Goal: Task Accomplishment & Management: Use online tool/utility

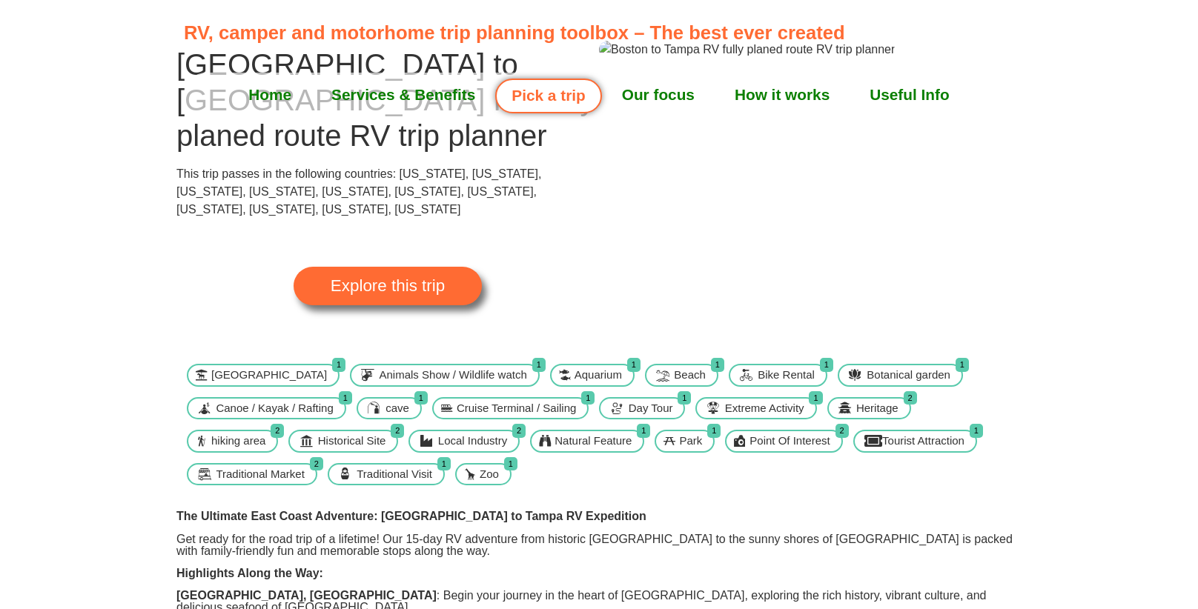
scroll to position [116, 0]
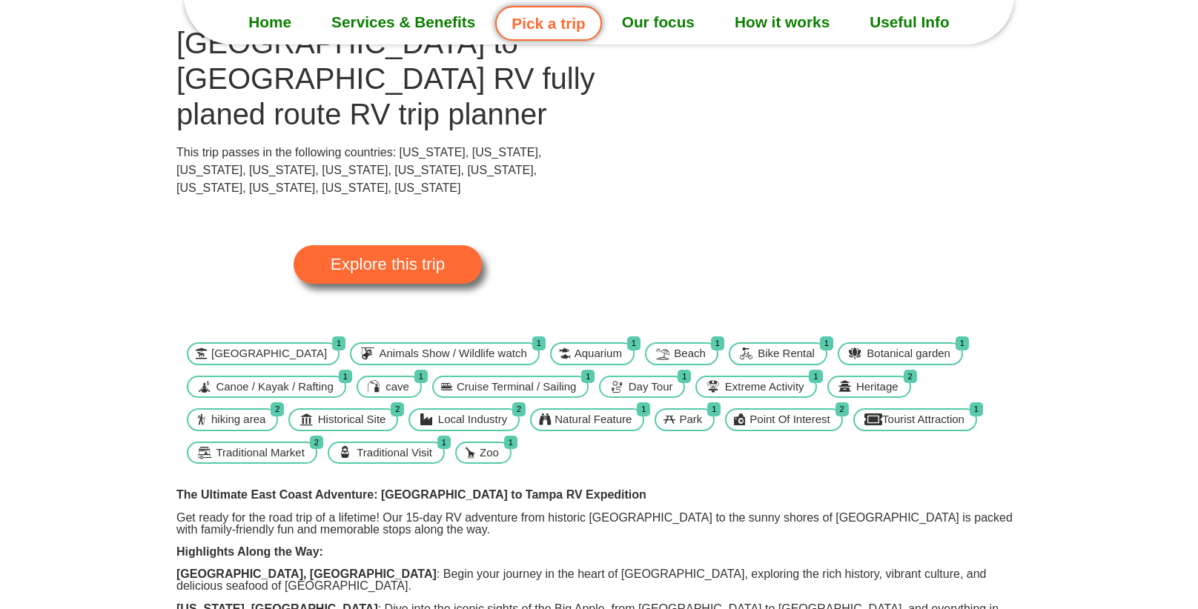
click at [385, 257] on span "Explore this trip" at bounding box center [388, 265] width 114 height 16
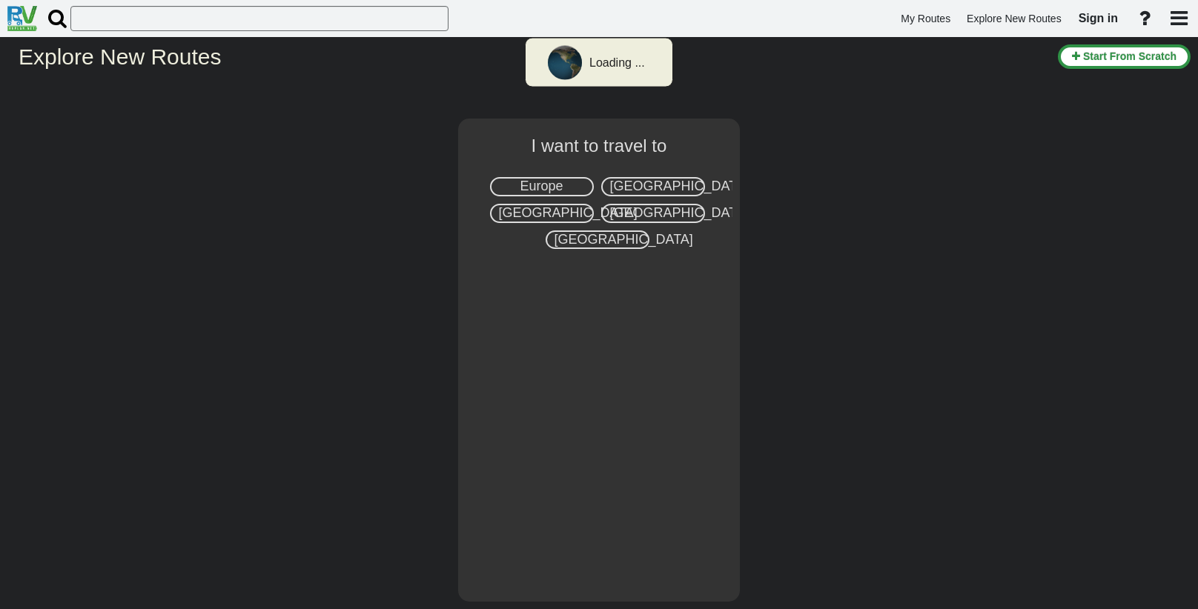
select select "number:2"
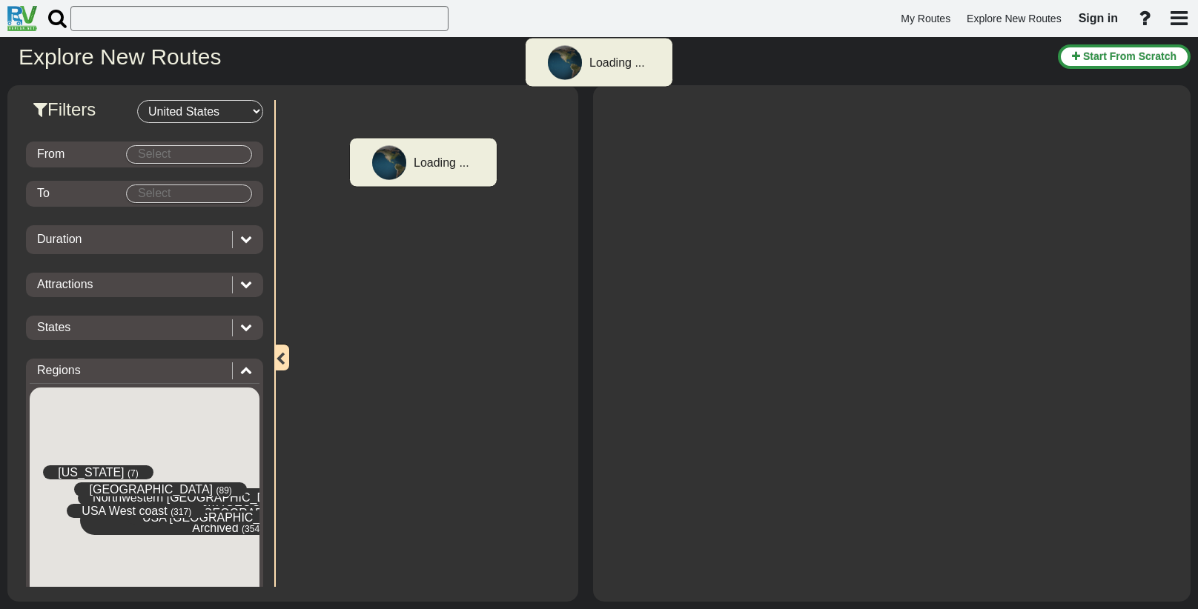
click at [100, 153] on div "From" at bounding box center [81, 154] width 89 height 17
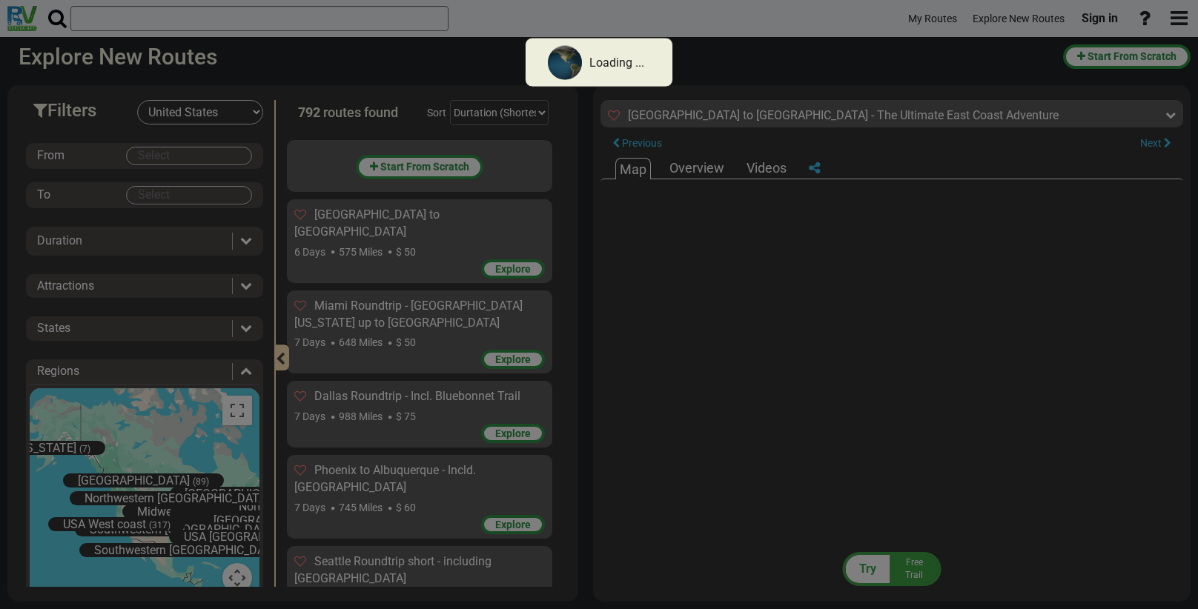
scroll to position [26514, 0]
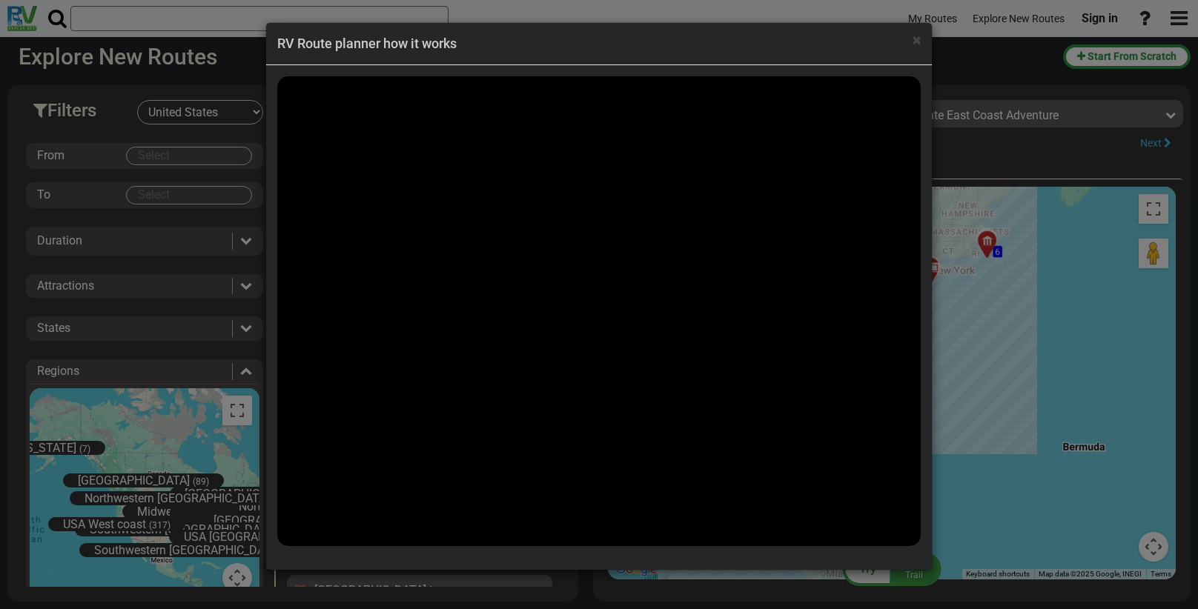
drag, startPoint x: 1121, startPoint y: 606, endPoint x: 1111, endPoint y: 603, distance: 10.1
click at [1121, 606] on div "× RV Route planner how it works" at bounding box center [599, 304] width 1198 height 609
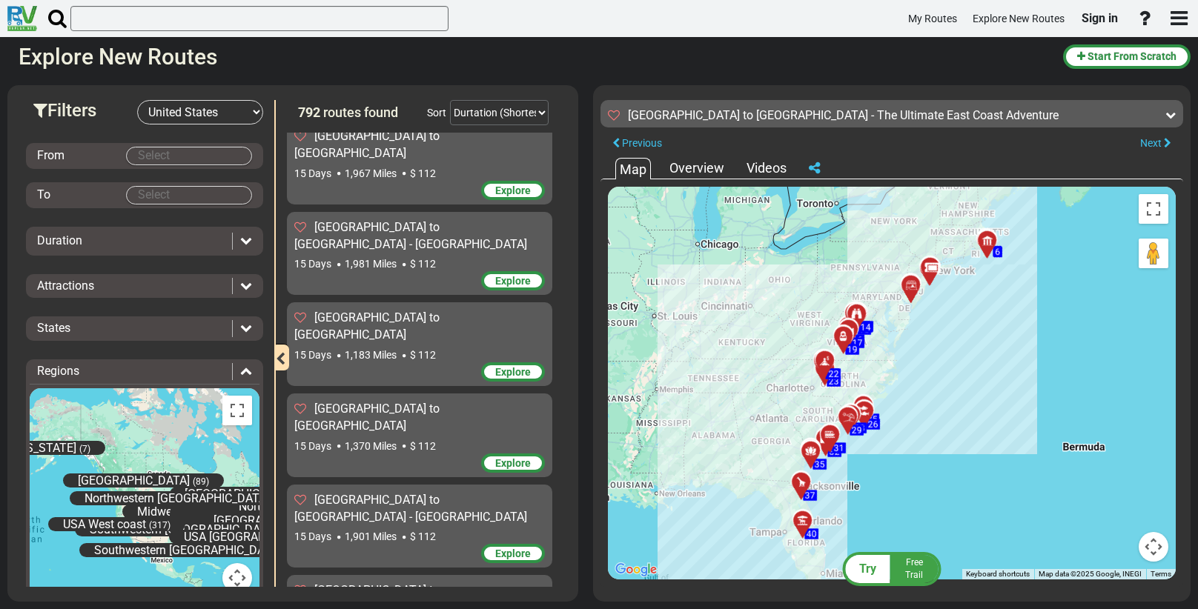
click at [933, 265] on icon at bounding box center [930, 268] width 15 height 12
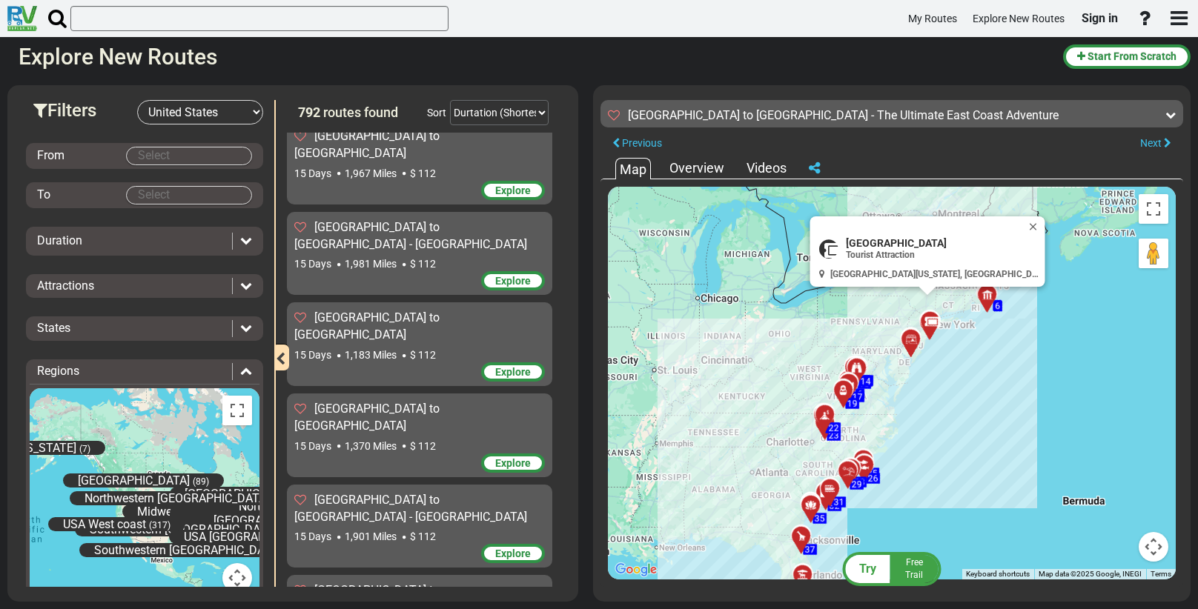
click at [907, 334] on icon at bounding box center [911, 340] width 15 height 12
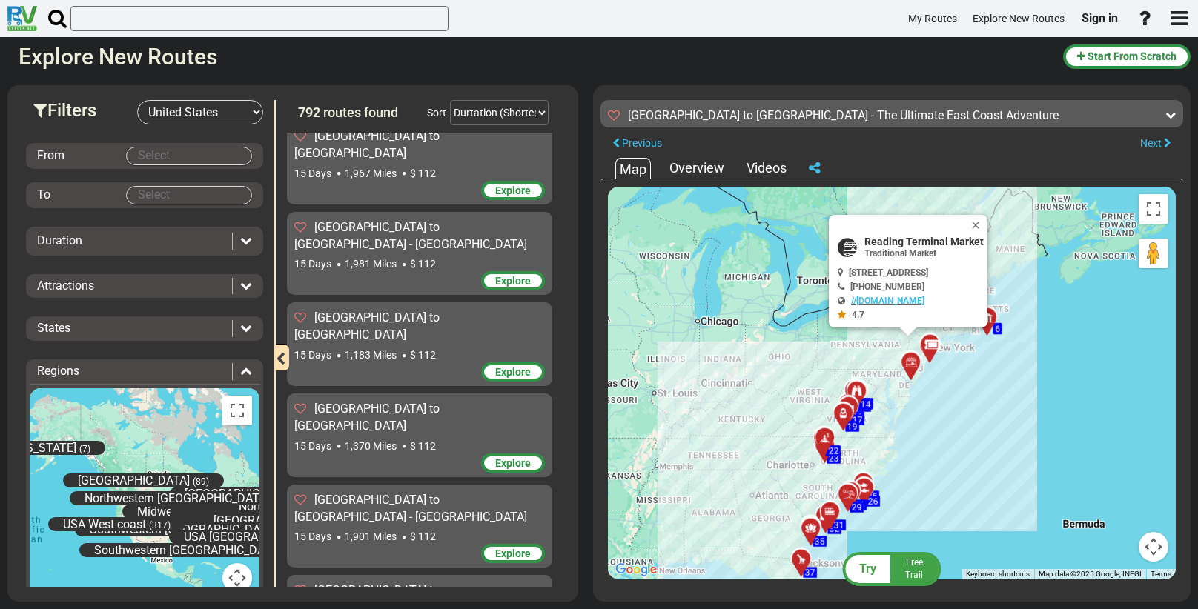
click at [858, 388] on icon at bounding box center [856, 390] width 10 height 10
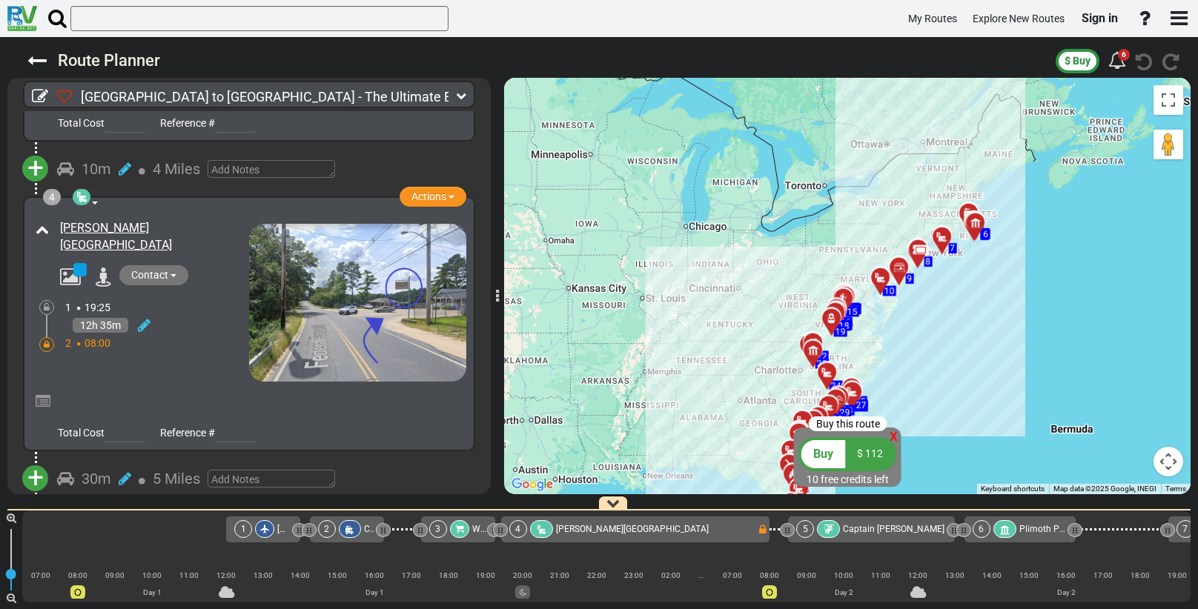
scroll to position [746, 0]
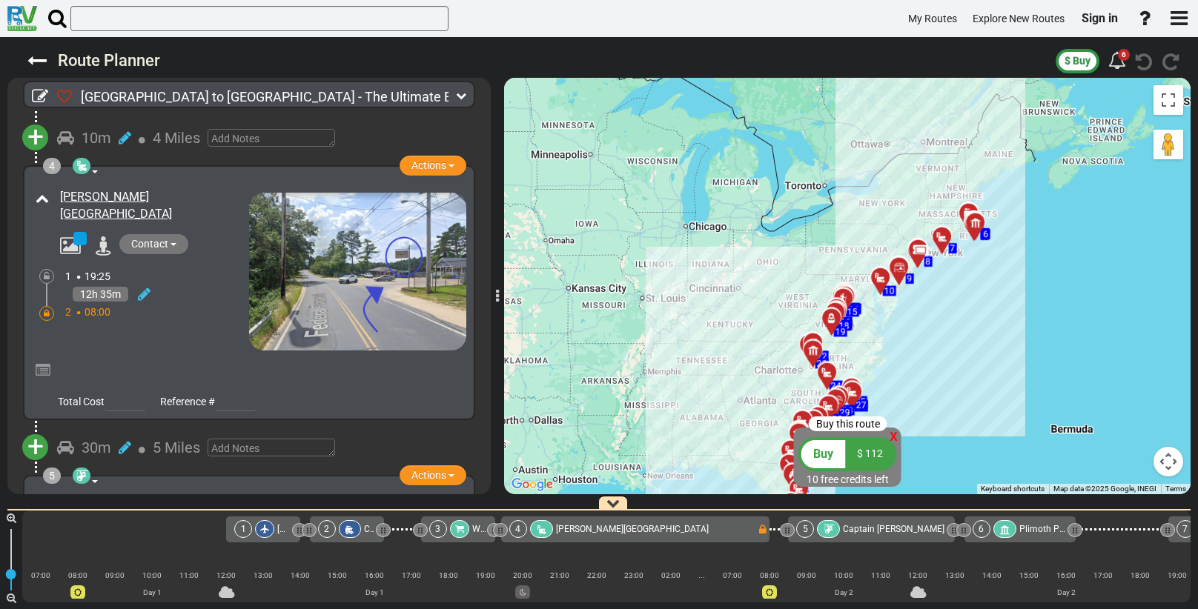
click at [400, 239] on img at bounding box center [357, 272] width 217 height 158
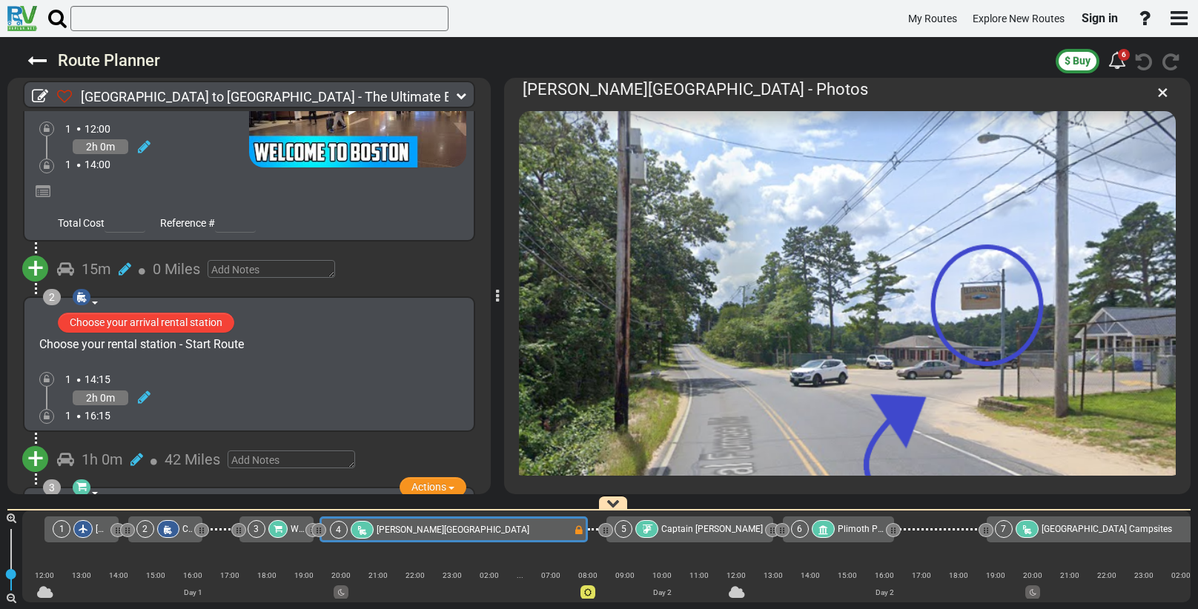
scroll to position [119, 0]
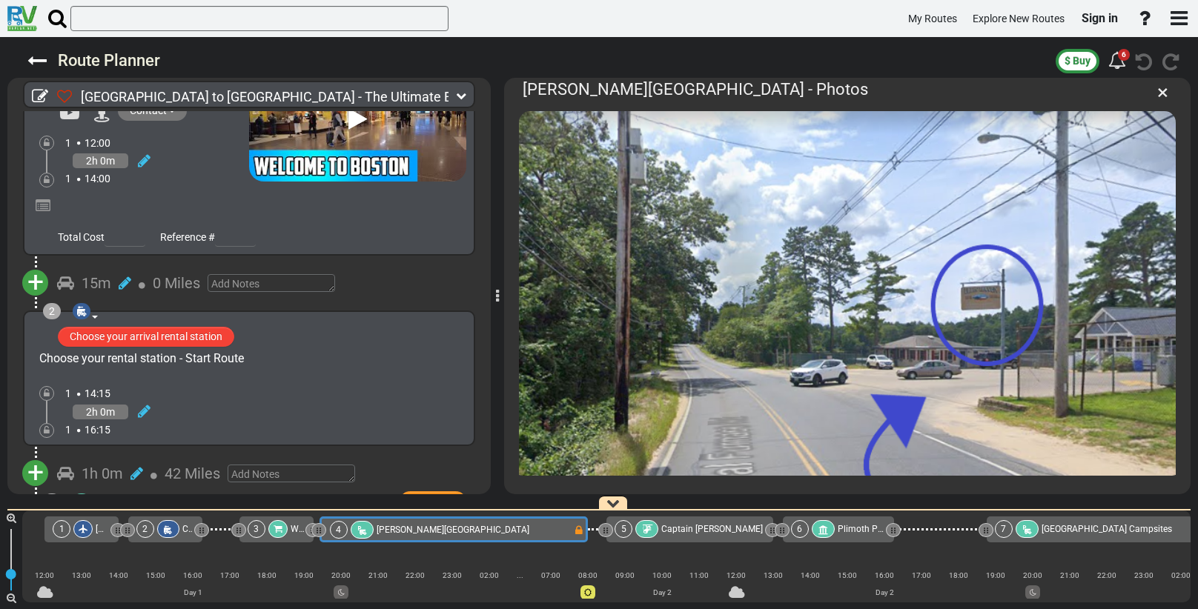
click at [90, 96] on span "[GEOGRAPHIC_DATA] to [GEOGRAPHIC_DATA] - The Ultimate East Coast Adventure" at bounding box center [327, 97] width 492 height 16
click at [41, 93] on icon at bounding box center [40, 96] width 16 height 16
type input "[GEOGRAPHIC_DATA] to [GEOGRAPHIC_DATA] - The Ultimate East Coast Adventure"
type input "Invalid date"
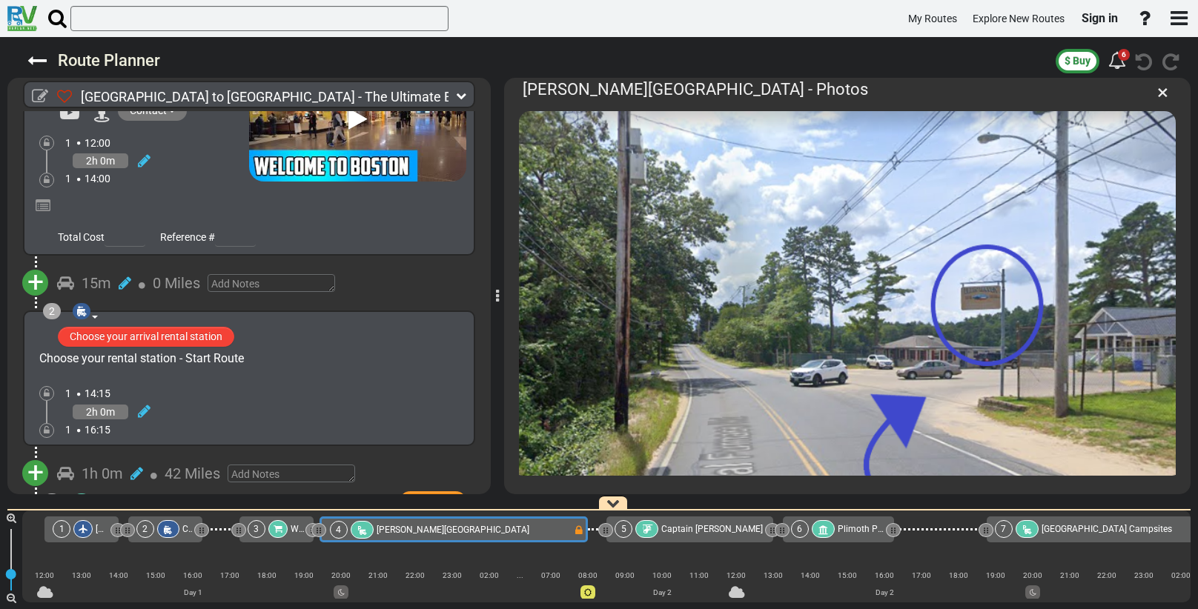
select select "boolean:true"
select select
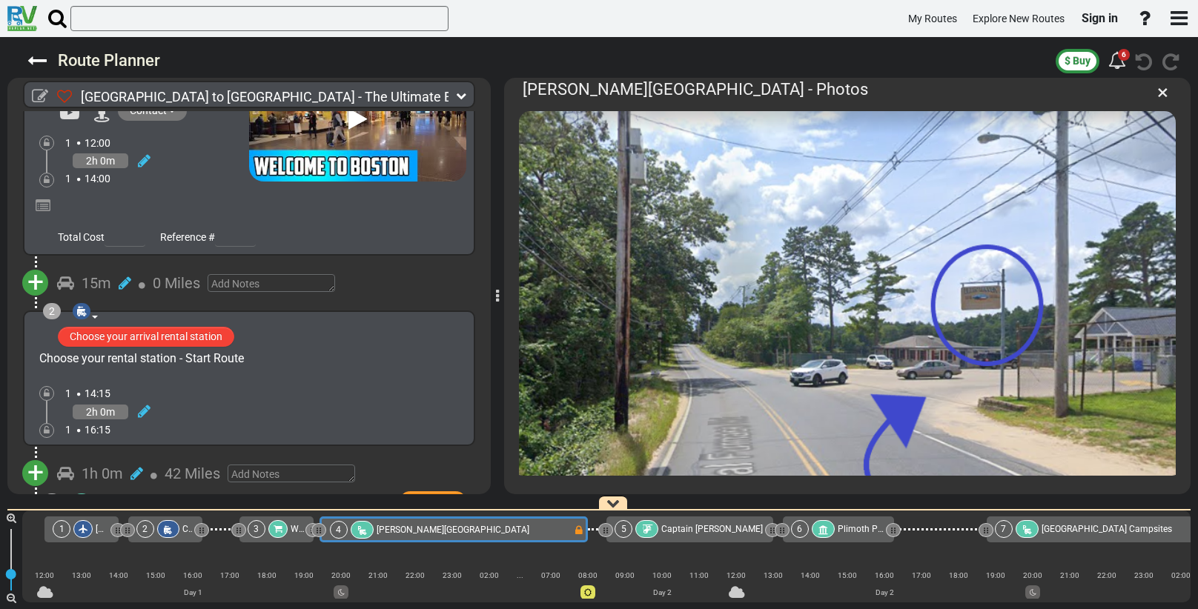
select select
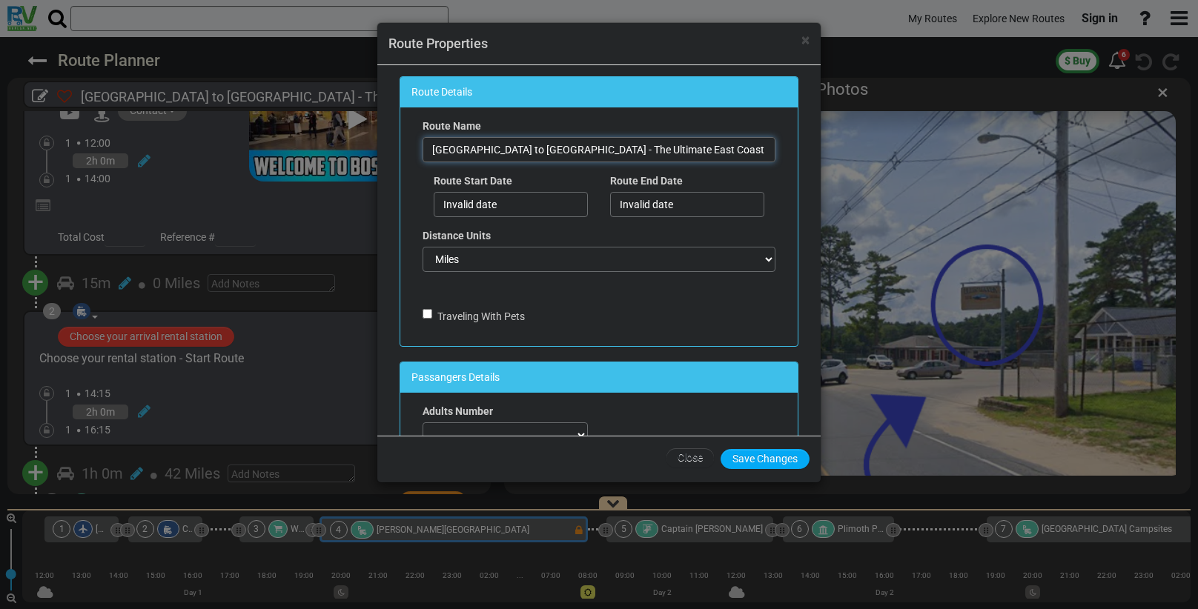
click at [439, 148] on input "[GEOGRAPHIC_DATA] to [GEOGRAPHIC_DATA] - The Ultimate East Coast Adventure" at bounding box center [599, 149] width 353 height 25
click at [430, 144] on input "[GEOGRAPHIC_DATA] to [GEOGRAPHIC_DATA] - The Ultimate East Coast Adventure" at bounding box center [599, 149] width 353 height 25
drag, startPoint x: 430, startPoint y: 144, endPoint x: 689, endPoint y: 125, distance: 260.2
click at [690, 129] on div "Route Name [GEOGRAPHIC_DATA] to [GEOGRAPHIC_DATA] - The Ultimate East Coast Adv…" at bounding box center [599, 141] width 353 height 44
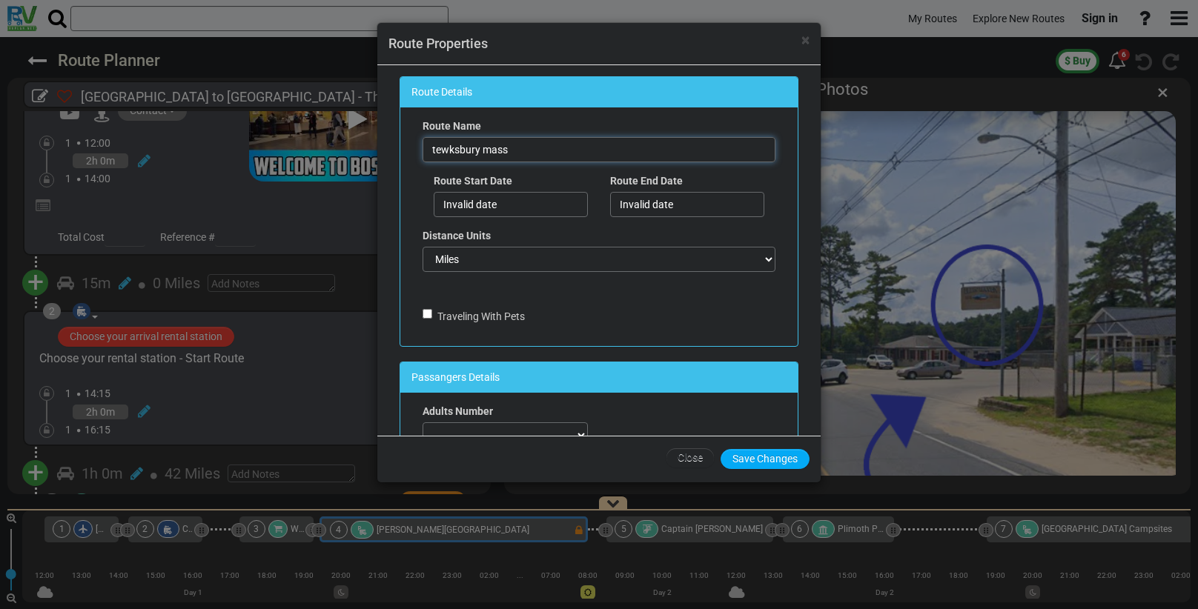
type input "tewksbury mass"
click at [428, 311] on input "Traveling With Pets" at bounding box center [428, 314] width 10 height 10
checkbox input "true"
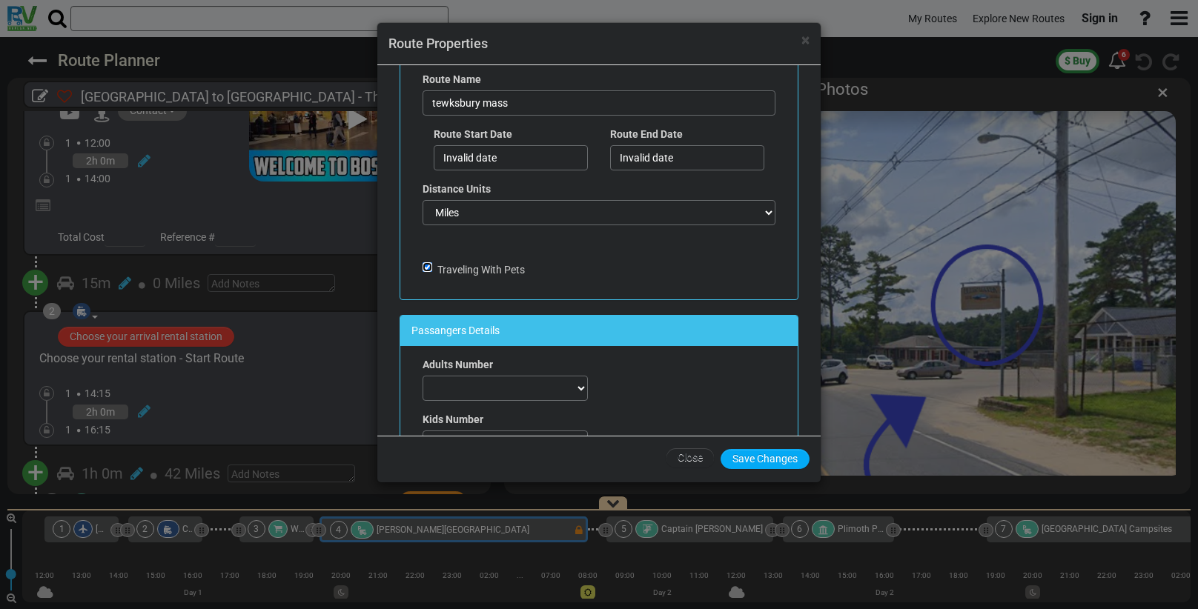
scroll to position [55, 0]
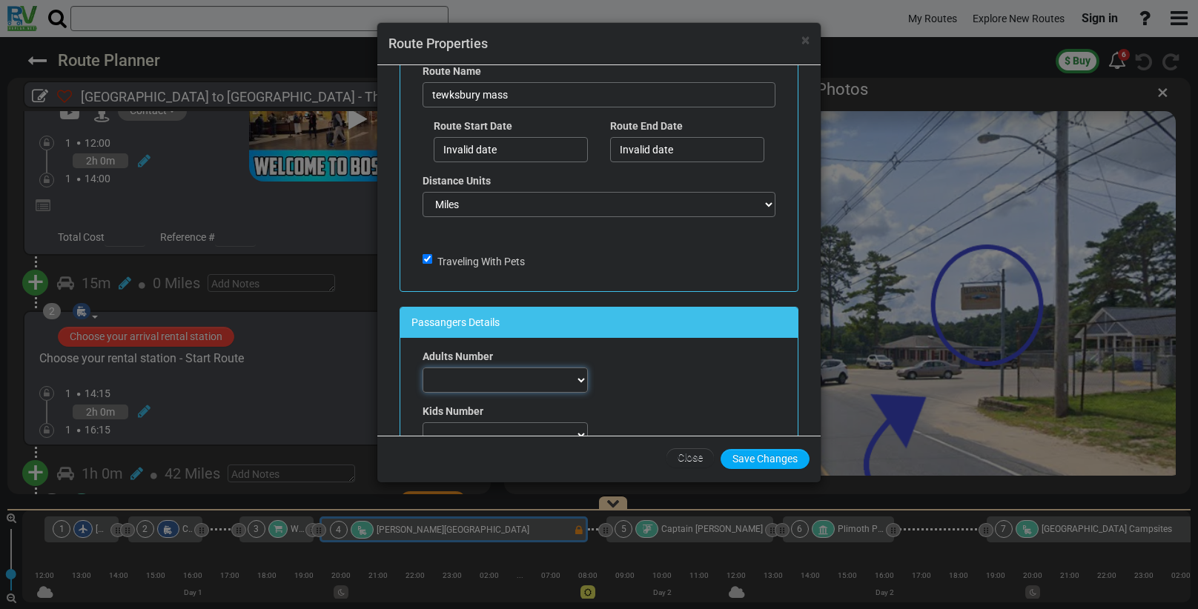
click at [502, 370] on select "0 1 2 3 4 5 6 7" at bounding box center [505, 380] width 165 height 25
select select "number:2"
click at [423, 368] on select "0 1 2 3 4 5 6 7" at bounding box center [505, 380] width 165 height 25
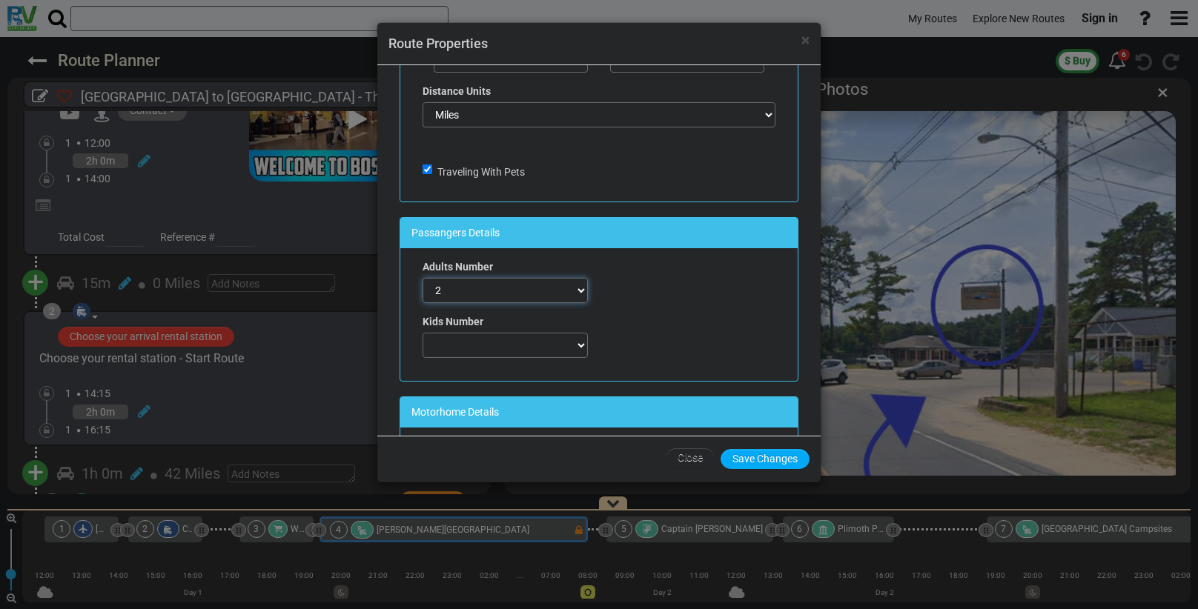
scroll to position [259, 0]
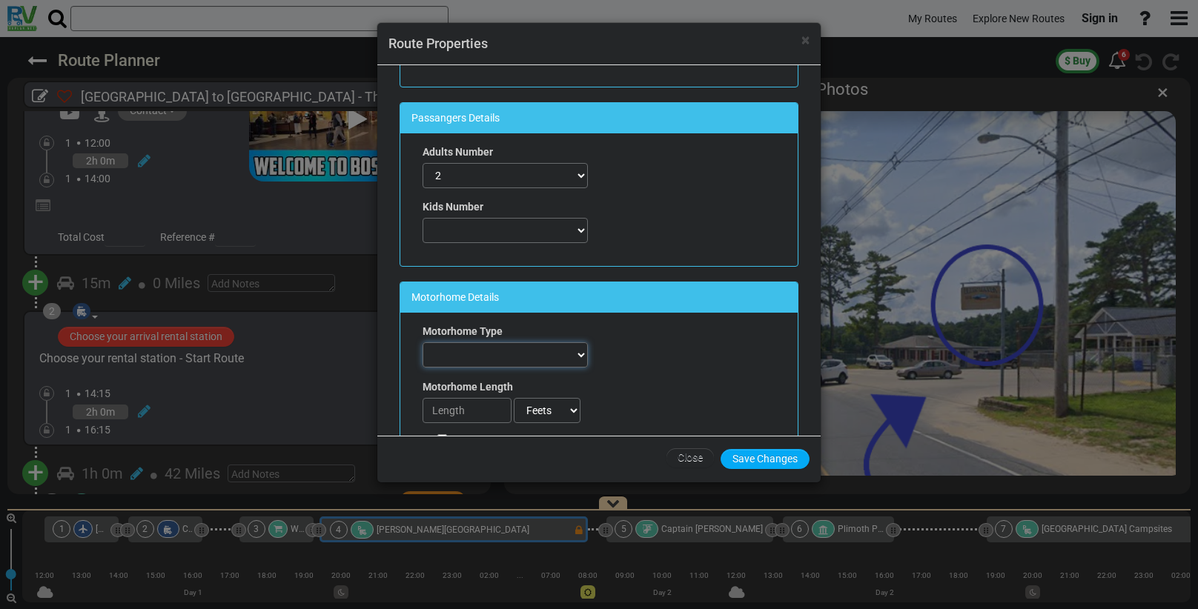
click at [463, 348] on select "Automobile FifthWheel Fold-Down Motorhome Motorhome + Tent Motorhome Towing Oth…" at bounding box center [505, 355] width 165 height 25
select select "number:1"
click at [423, 343] on select "Automobile FifthWheel Fold-Down Motorhome Motorhome + Tent Motorhome Towing Oth…" at bounding box center [505, 355] width 165 height 25
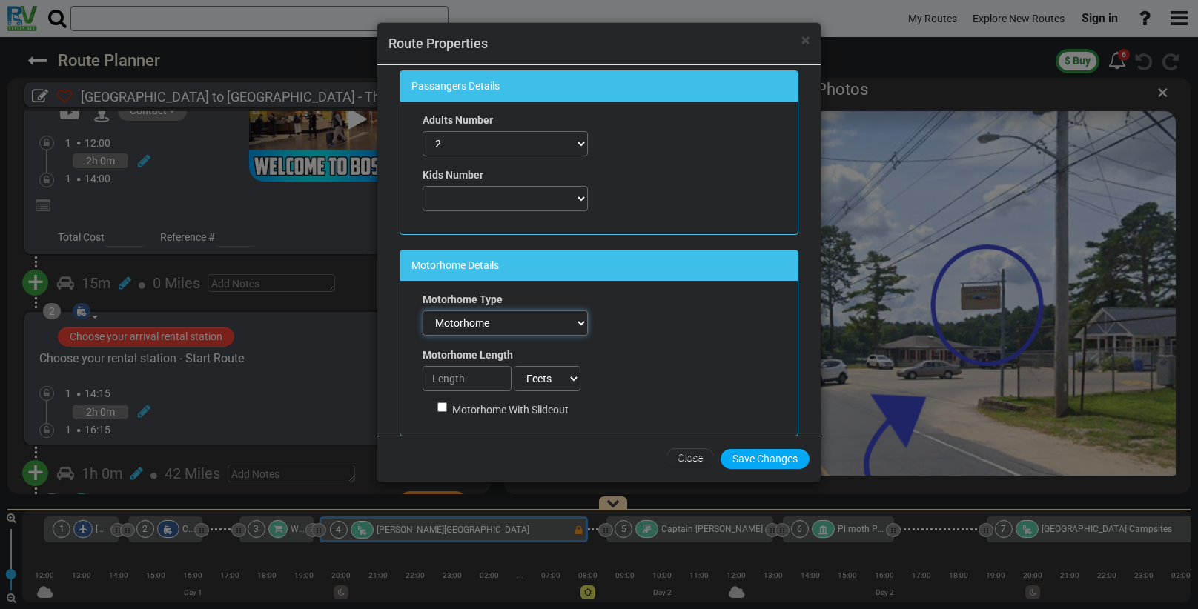
scroll to position [311, 0]
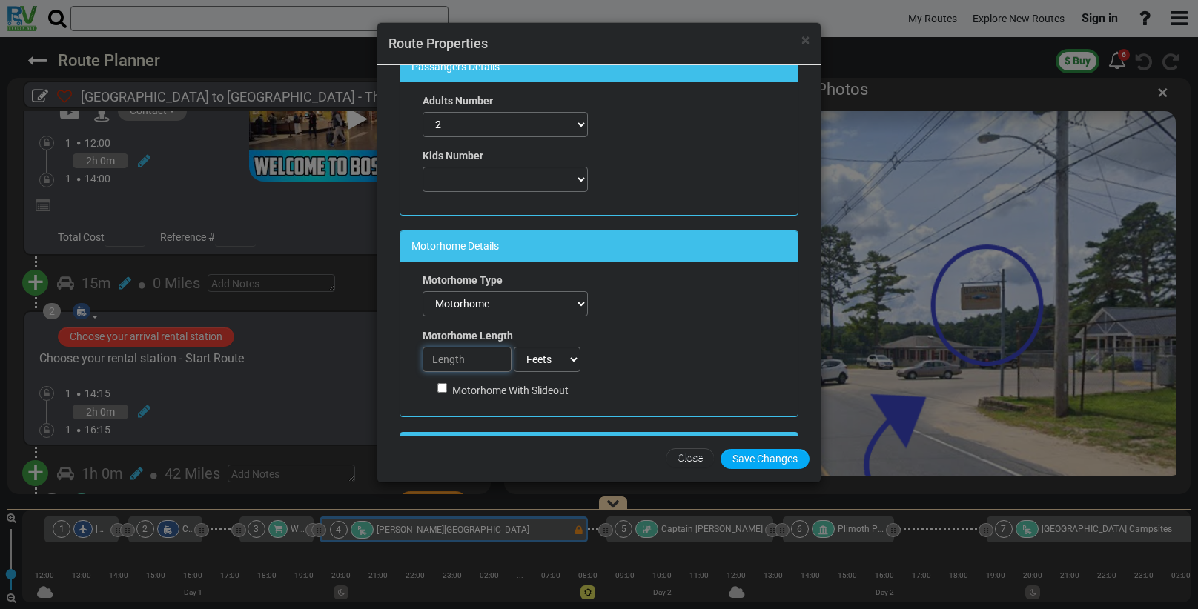
click at [459, 363] on input "number" at bounding box center [467, 359] width 89 height 25
click at [469, 354] on input "number" at bounding box center [467, 359] width 89 height 25
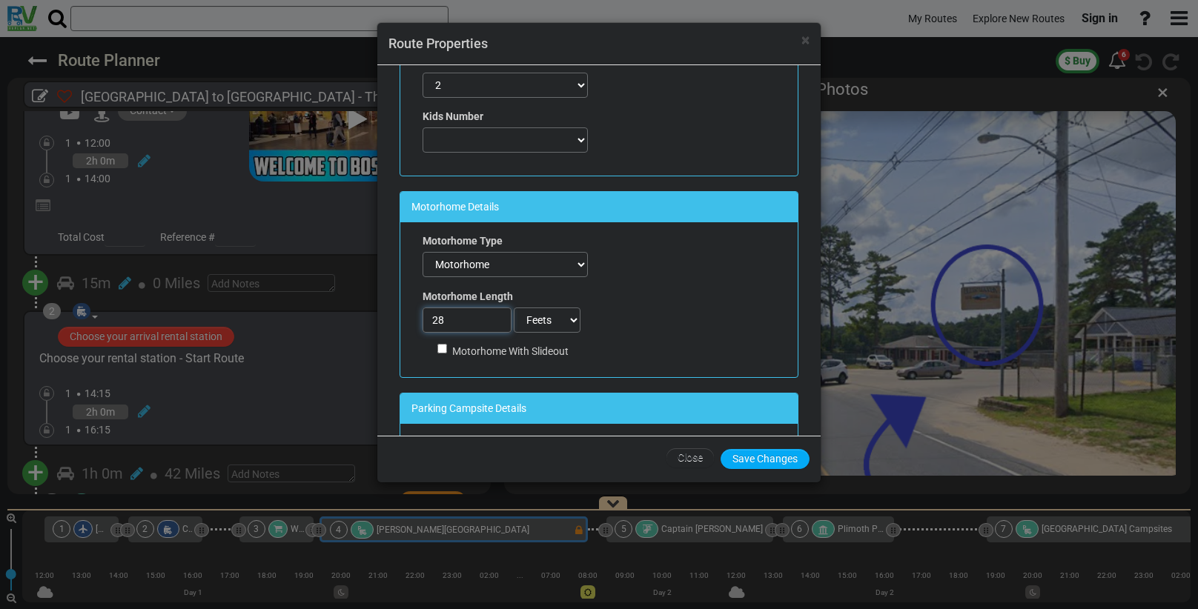
scroll to position [363, 0]
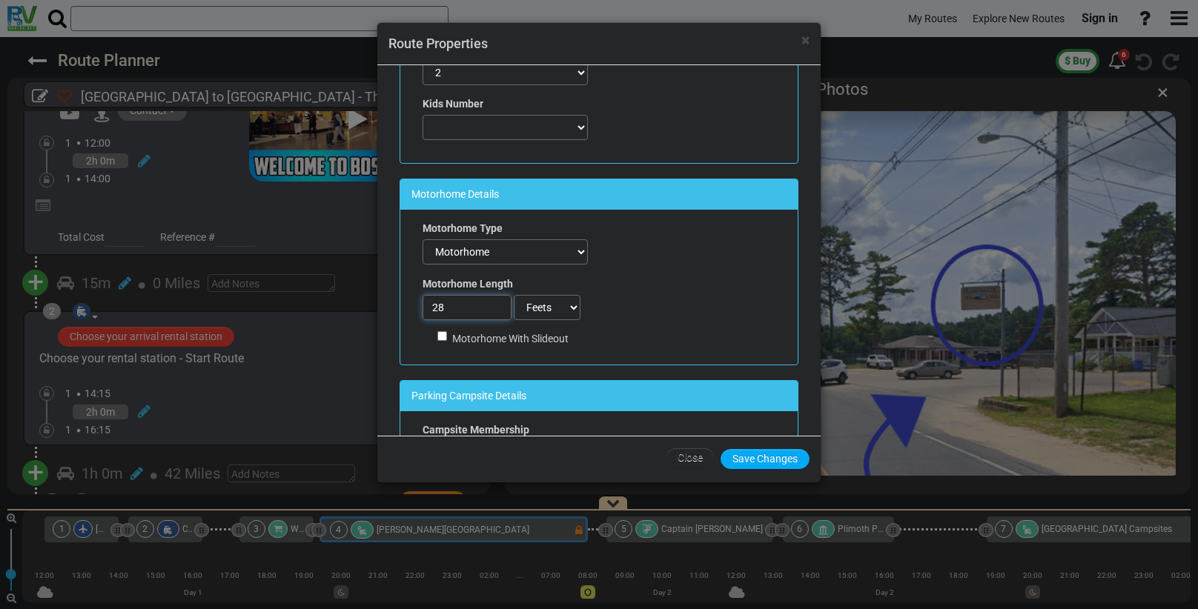
type input "28"
click at [441, 336] on input "Motorhome With Slideout" at bounding box center [442, 336] width 10 height 10
checkbox input "true"
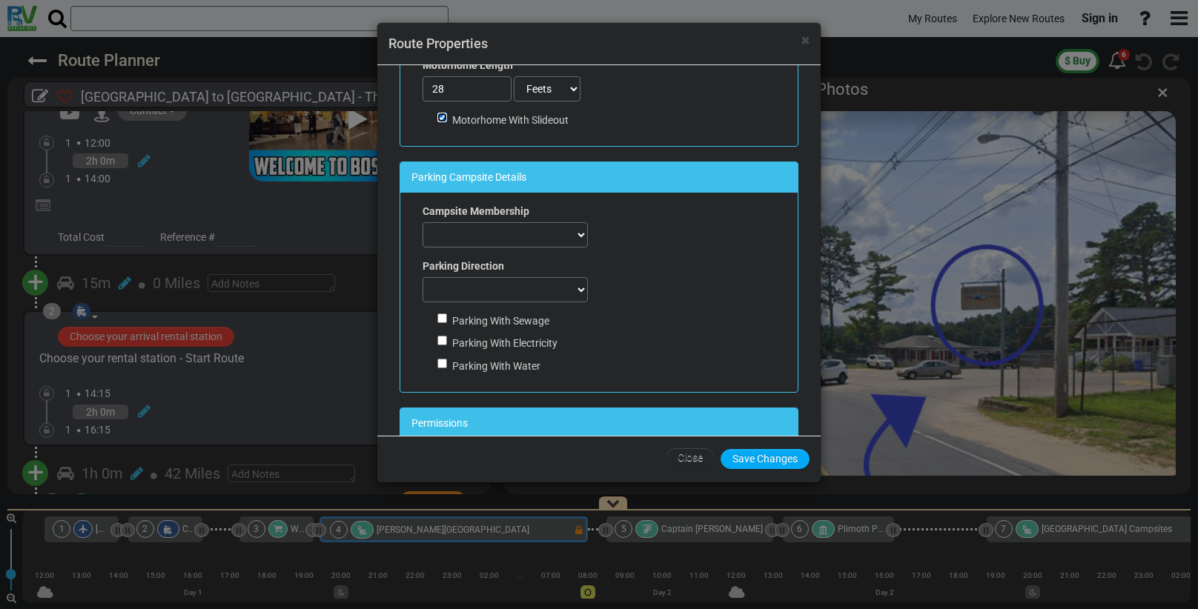
scroll to position [588, 0]
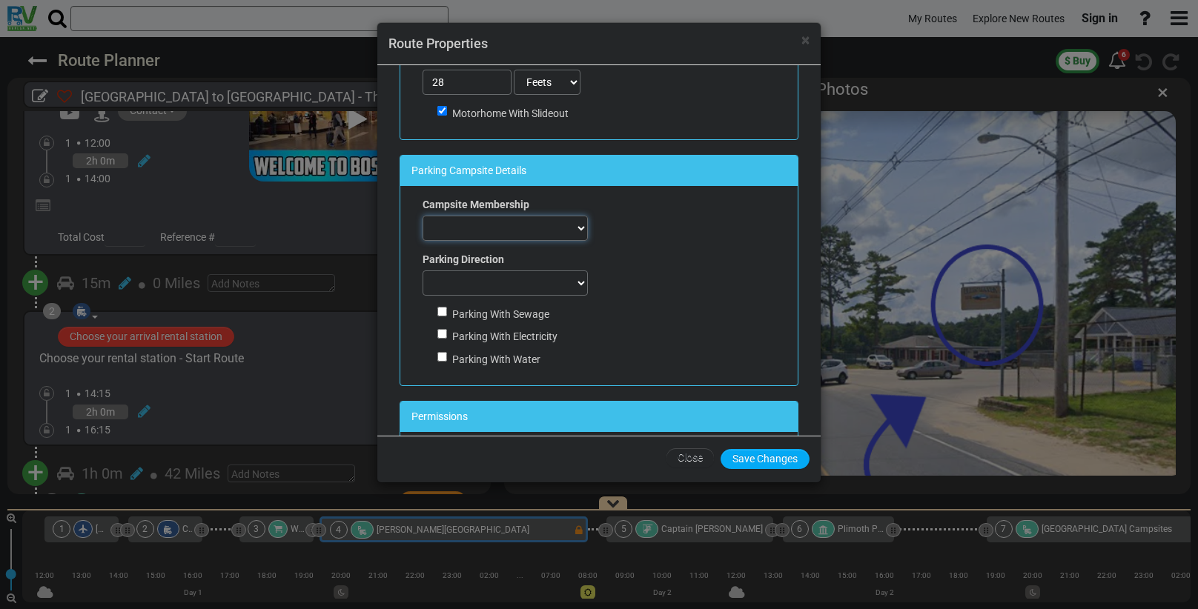
click at [456, 219] on select "ACSI Adventure Outdoor Recreation All Campgrounds For Less Best Holiday Trav-L-…" at bounding box center [505, 228] width 165 height 25
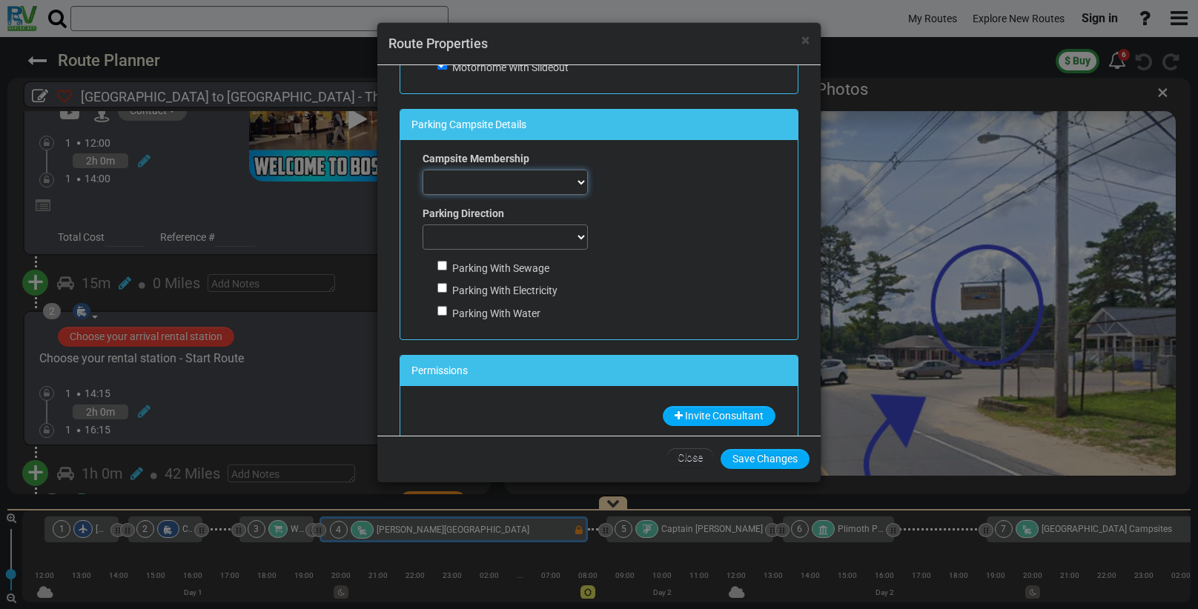
scroll to position [637, 0]
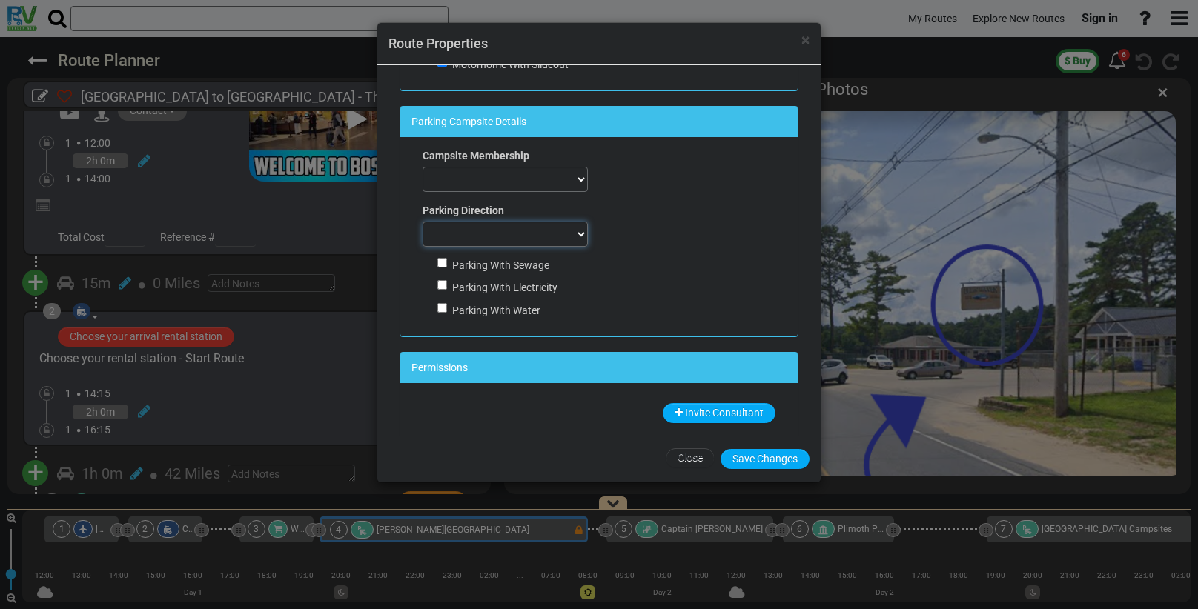
click at [445, 230] on select "Back in Doesn't matter Pull Through" at bounding box center [505, 234] width 165 height 25
click at [445, 228] on select "Back in Doesn't matter Pull Through" at bounding box center [505, 234] width 165 height 25
click at [442, 258] on input "Parking With Sewage" at bounding box center [442, 263] width 10 height 10
checkbox input "true"
click at [440, 282] on input "Parking With Electricity" at bounding box center [442, 285] width 10 height 10
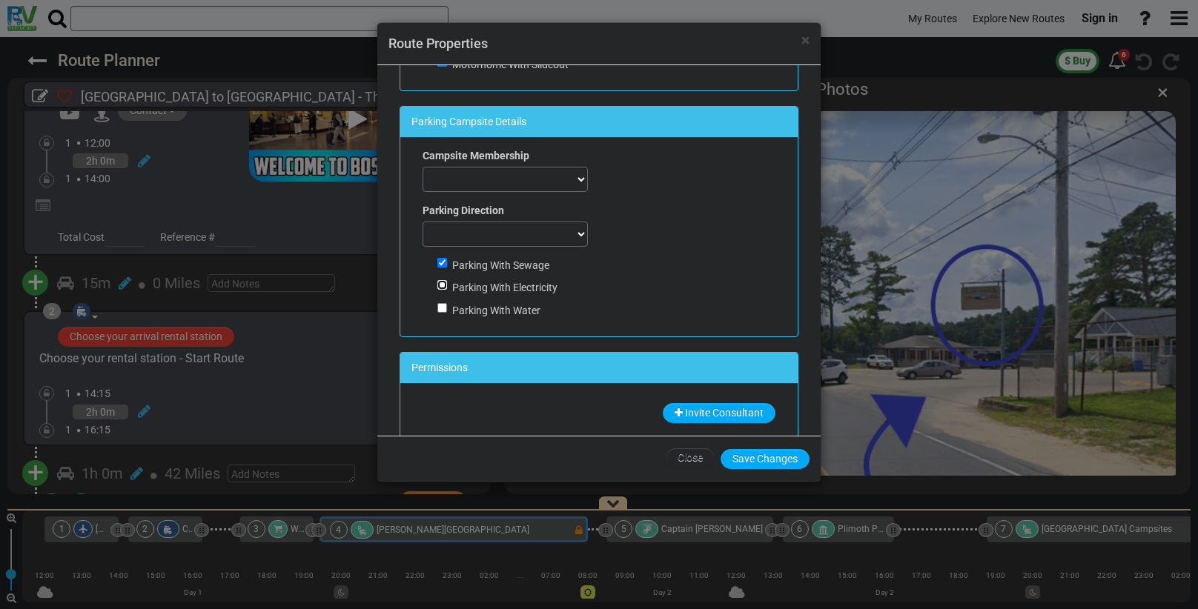
checkbox input "true"
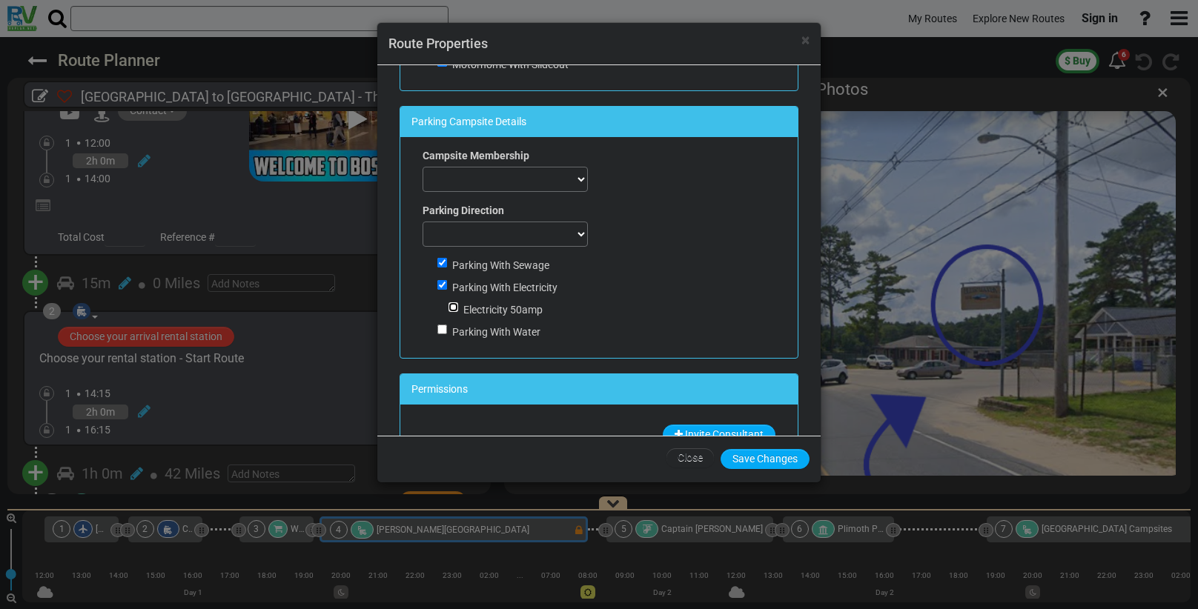
click at [451, 305] on input "Electricity 50amp" at bounding box center [454, 307] width 10 height 10
click at [471, 305] on span "Electricity 50amp" at bounding box center [502, 310] width 79 height 12
click at [458, 305] on input "Electricity 50amp" at bounding box center [454, 307] width 10 height 10
click at [454, 306] on input "Electricity 50amp" at bounding box center [454, 307] width 10 height 10
click at [453, 306] on input "Electricity 50amp" at bounding box center [454, 307] width 10 height 10
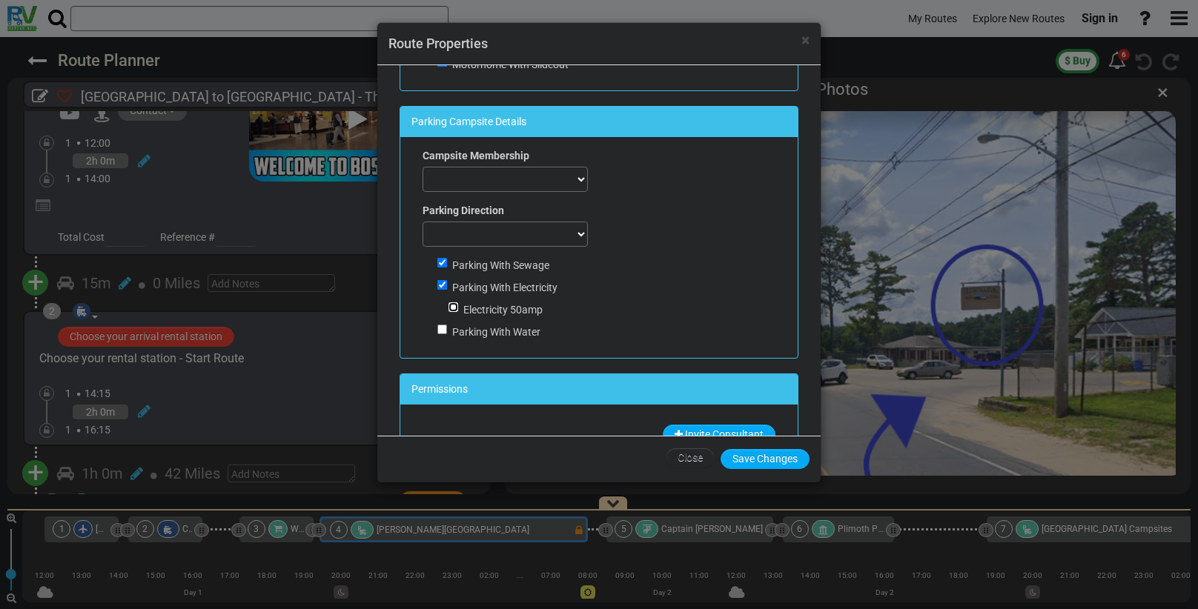
click at [453, 305] on input "Electricity 50amp" at bounding box center [454, 307] width 10 height 10
checkbox input "true"
click at [444, 327] on input "Parking With Water" at bounding box center [442, 330] width 10 height 10
checkbox input "true"
click at [469, 228] on select "Back in Doesn't matter Pull Through" at bounding box center [505, 234] width 165 height 25
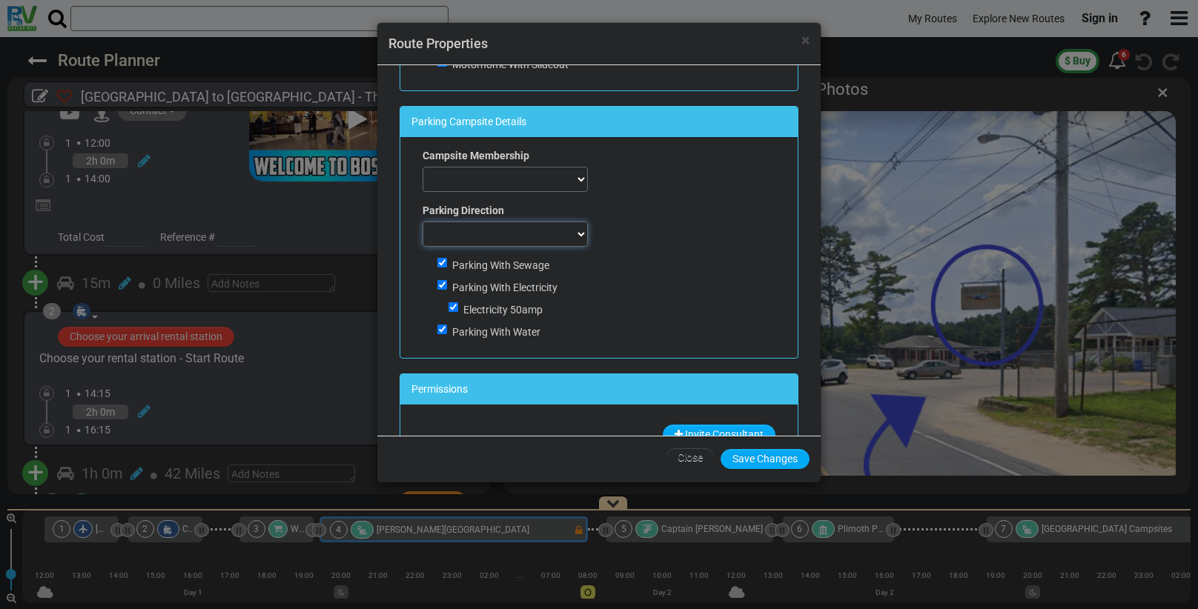
select select "number:1"
click at [423, 222] on select "Back in Doesn't matter Pull Through" at bounding box center [505, 234] width 165 height 25
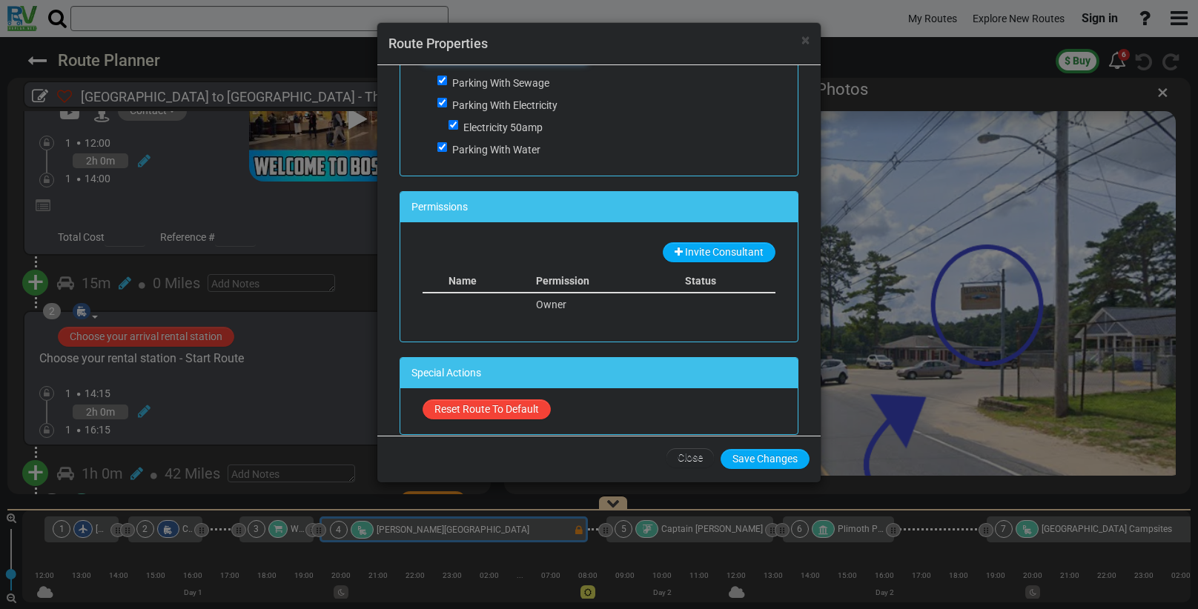
scroll to position [830, 0]
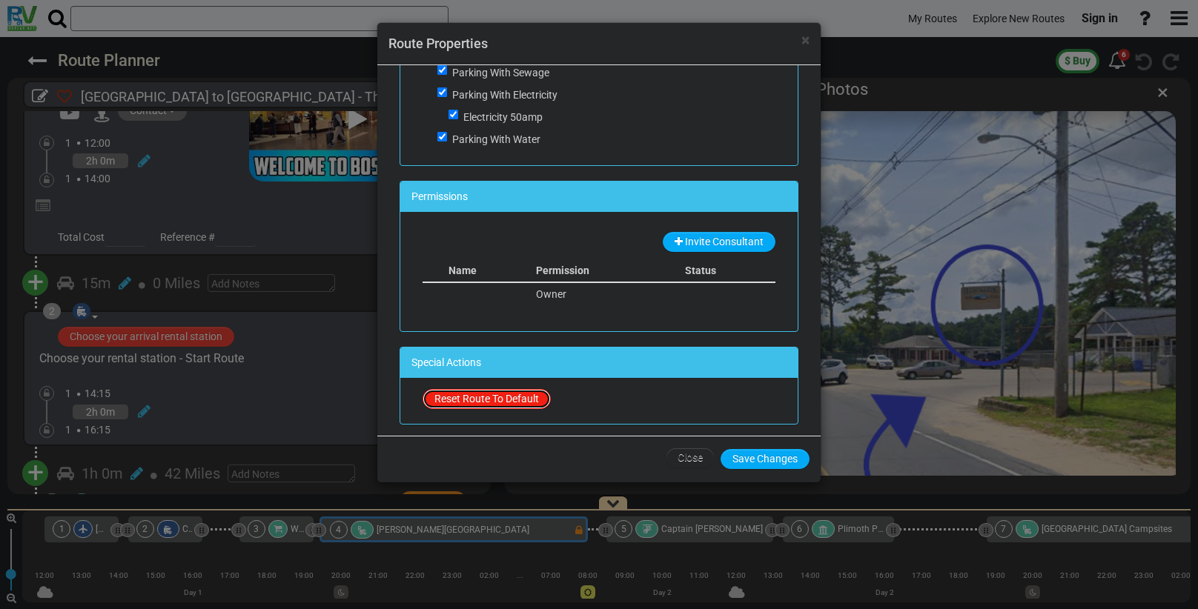
click at [468, 395] on button "Reset Route To Default" at bounding box center [487, 399] width 128 height 20
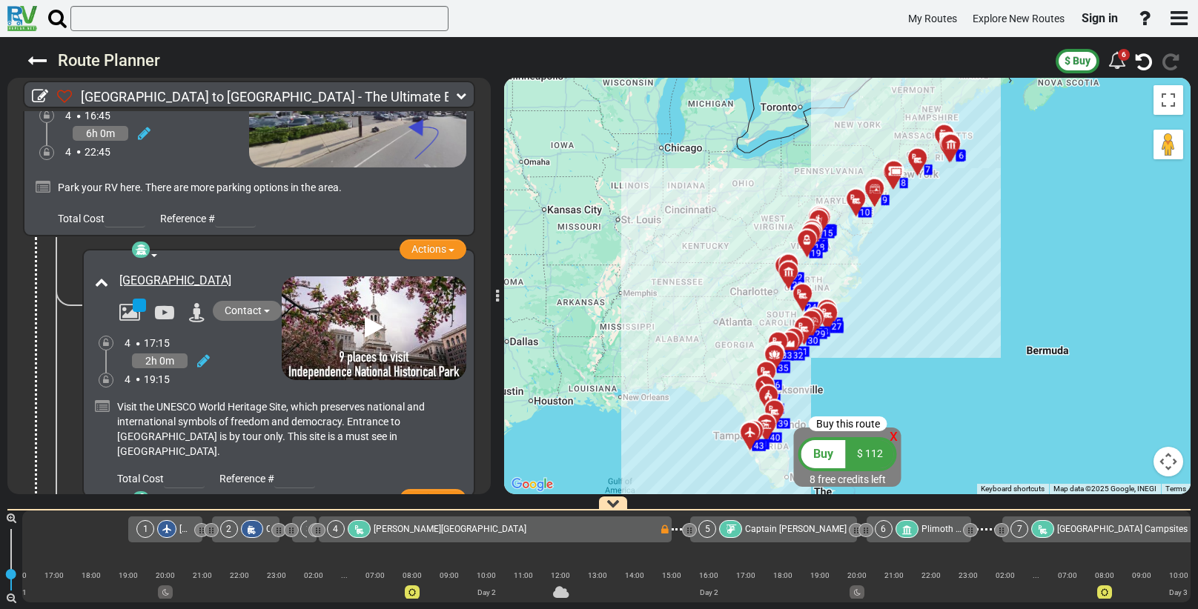
scroll to position [2823, 0]
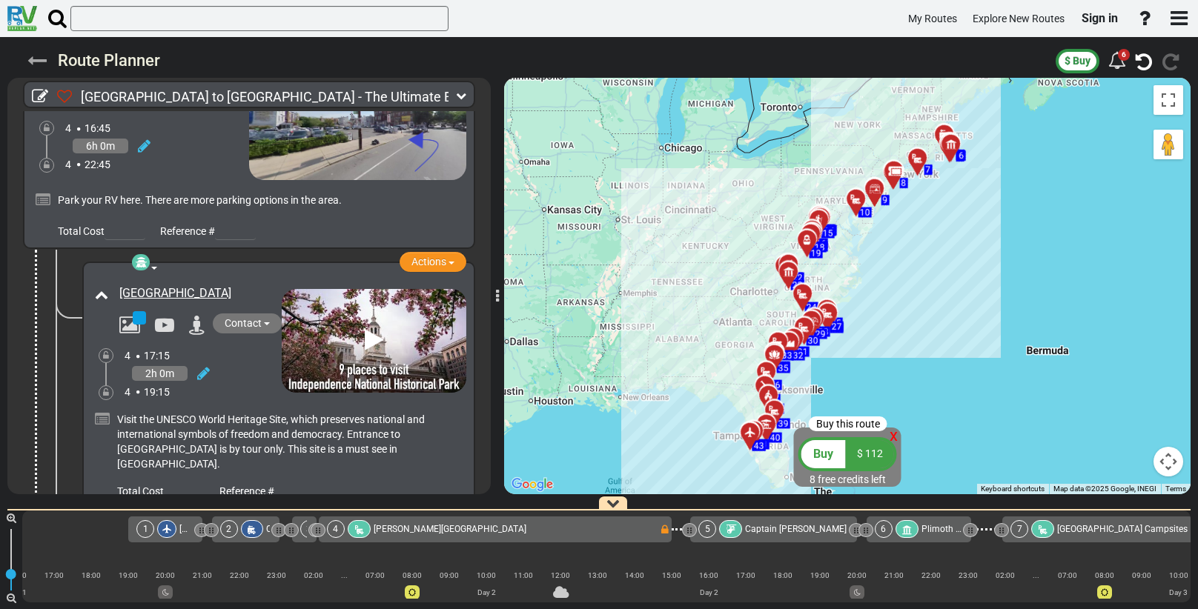
click at [32, 59] on icon at bounding box center [36, 60] width 19 height 19
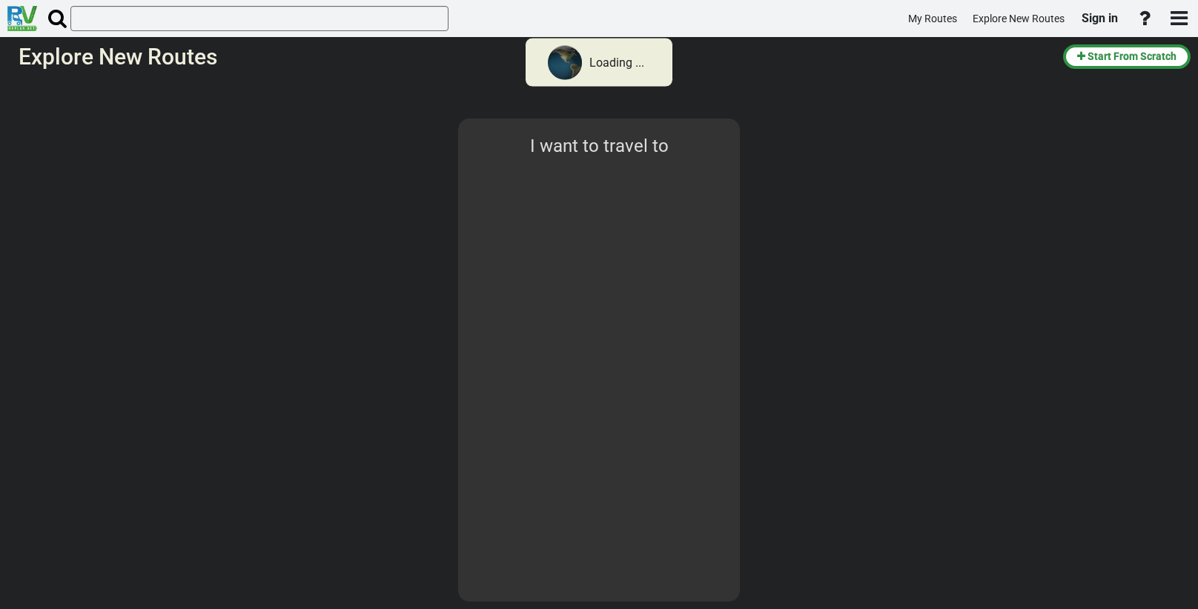
select select "number:2"
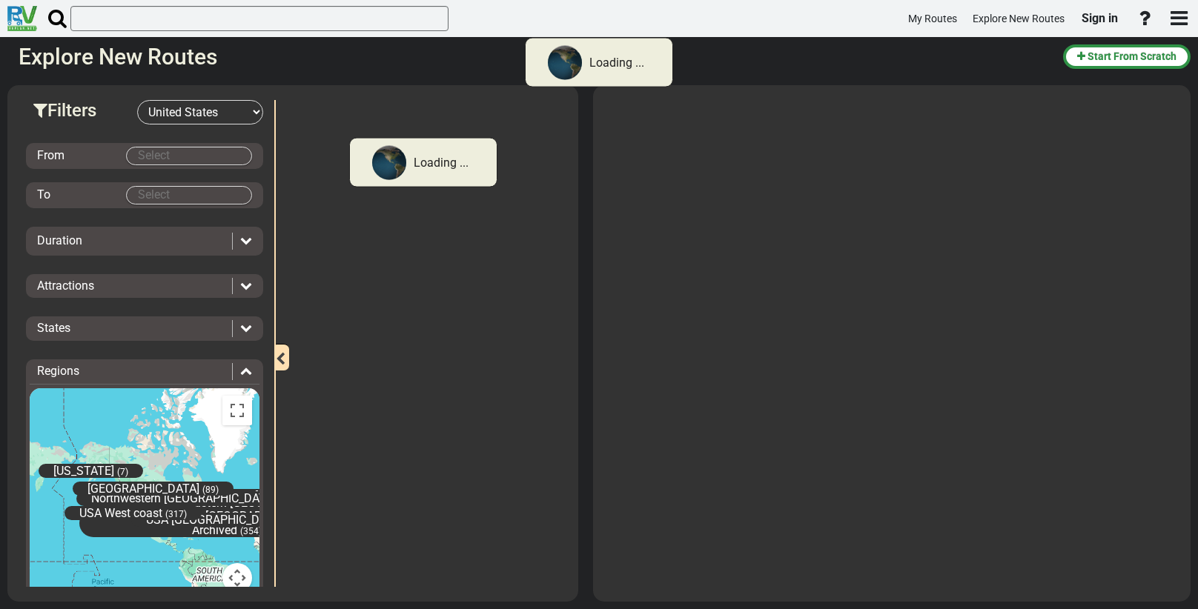
click at [160, 150] on body "Loading ... My Routes Explore New Routes Sign in × Name" at bounding box center [599, 304] width 1198 height 609
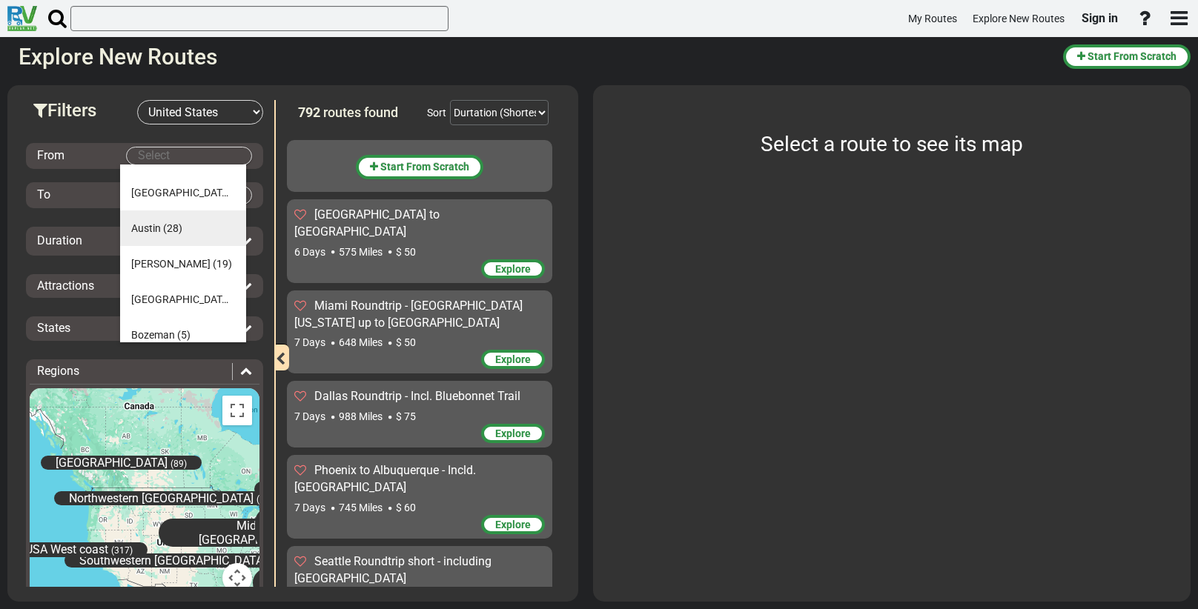
scroll to position [28, 0]
click at [146, 331] on span "[GEOGRAPHIC_DATA]" at bounding box center [181, 332] width 100 height 12
type input "[GEOGRAPHIC_DATA]"
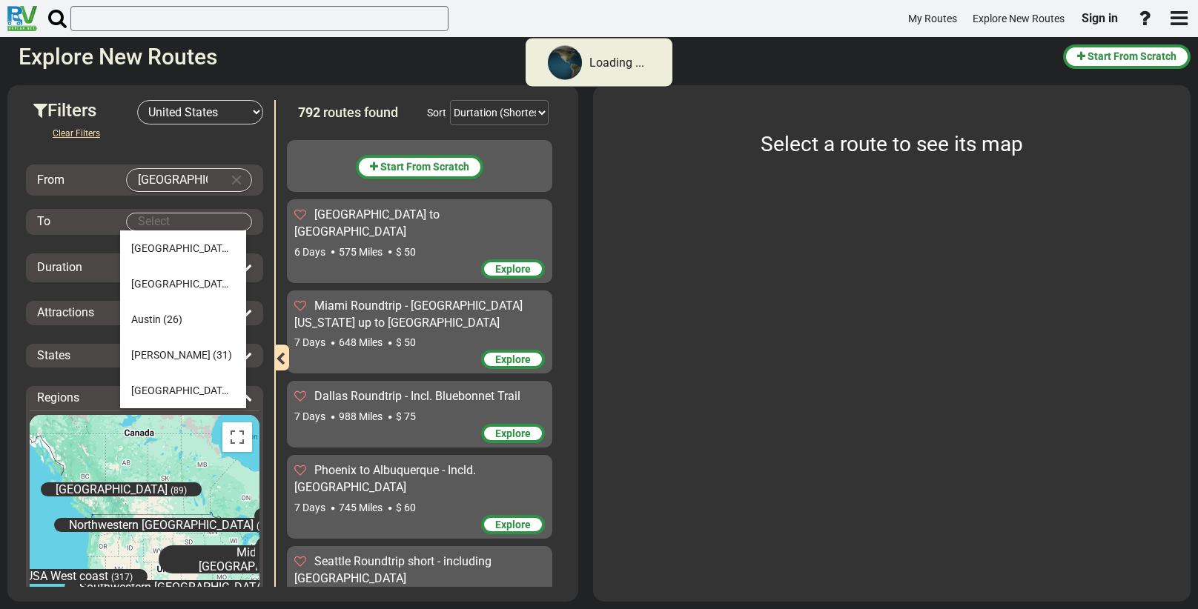
click at [136, 224] on body "Loading ... My Routes Explore New Routes Sign in × Name" at bounding box center [599, 304] width 1198 height 609
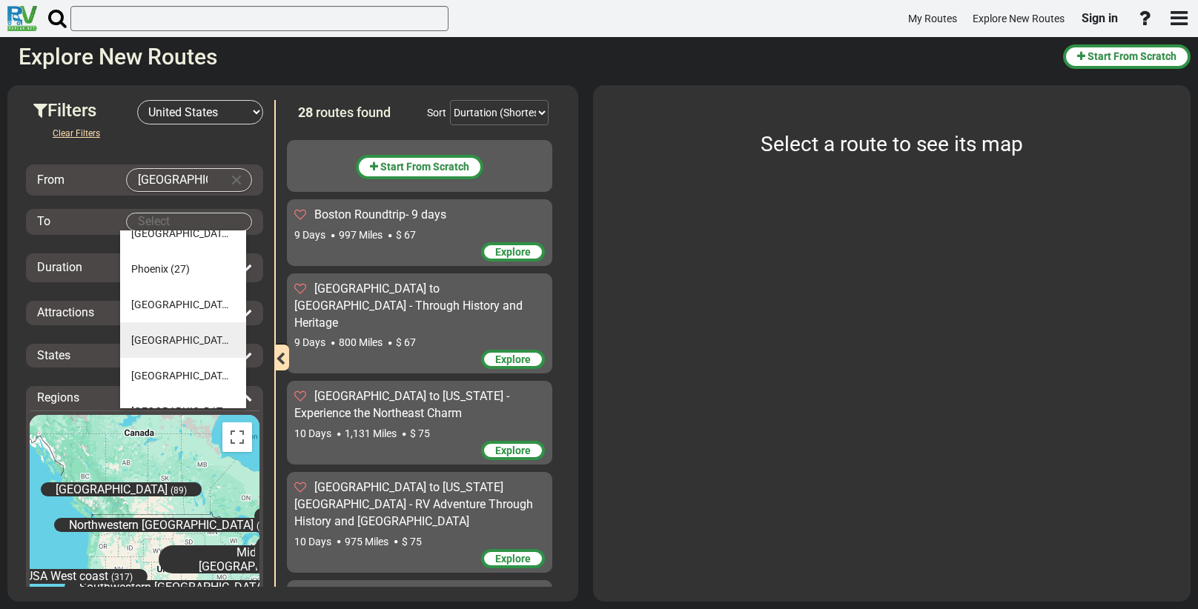
scroll to position [747, 0]
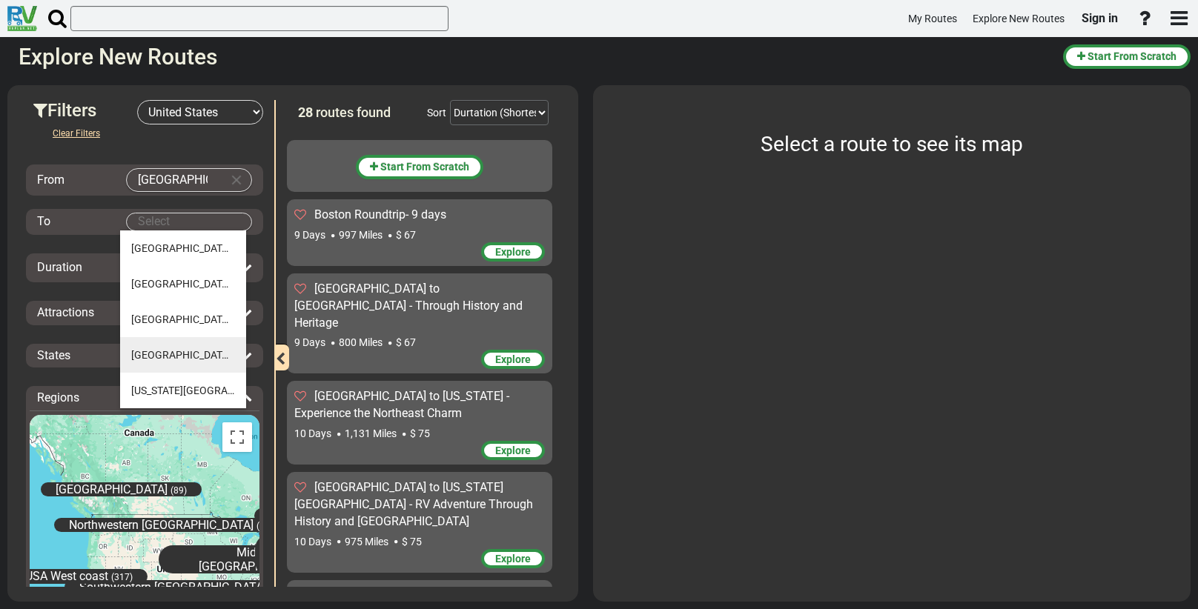
click at [143, 354] on span "[GEOGRAPHIC_DATA]" at bounding box center [181, 355] width 100 height 12
type input "[GEOGRAPHIC_DATA]"
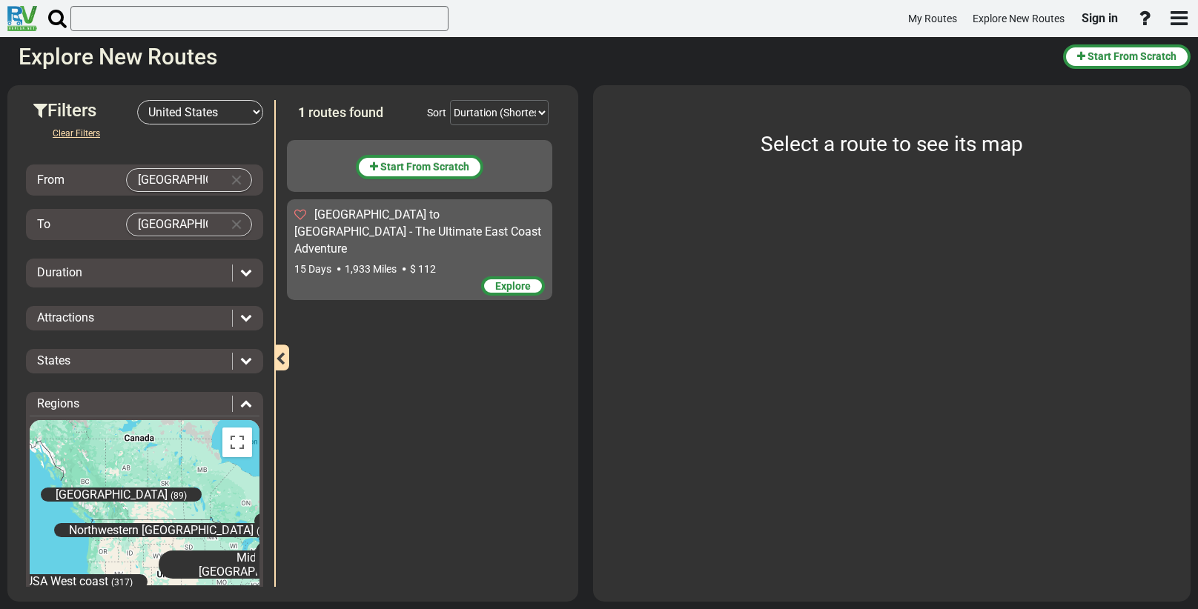
click at [142, 268] on div "Duration" at bounding box center [131, 273] width 188 height 17
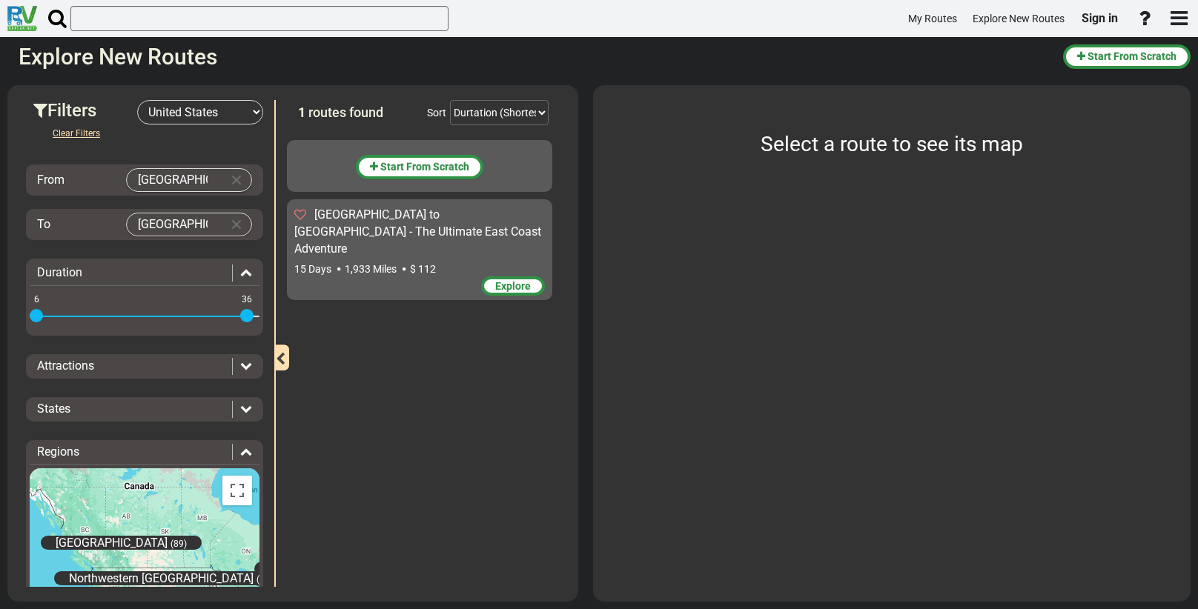
click at [142, 265] on div "Duration" at bounding box center [131, 273] width 188 height 17
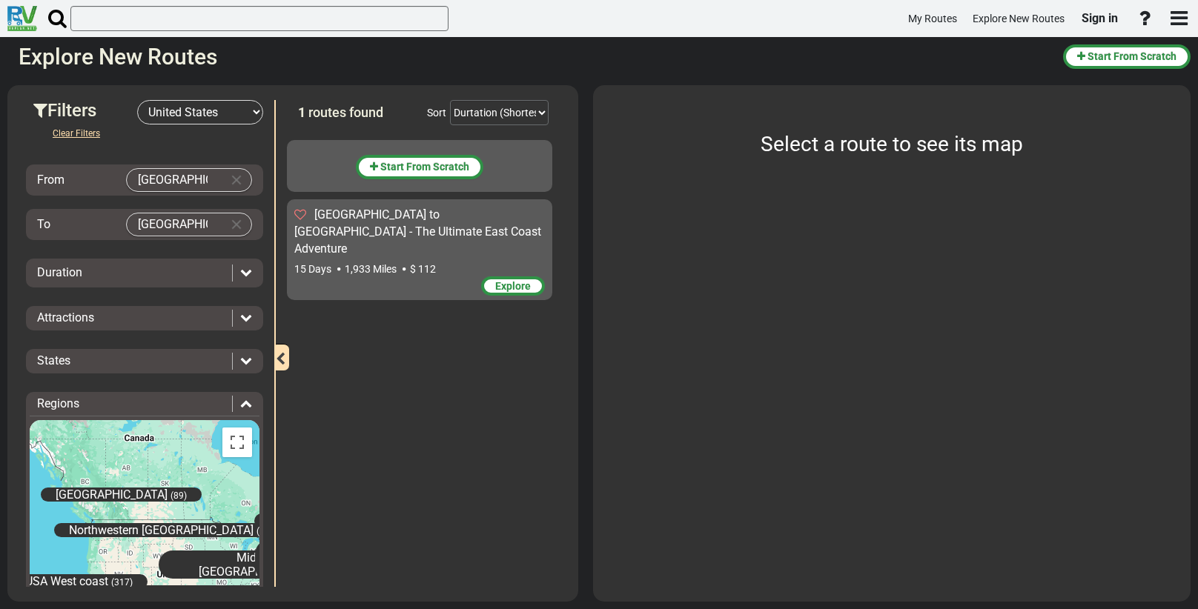
click at [142, 265] on div "Duration" at bounding box center [131, 273] width 188 height 17
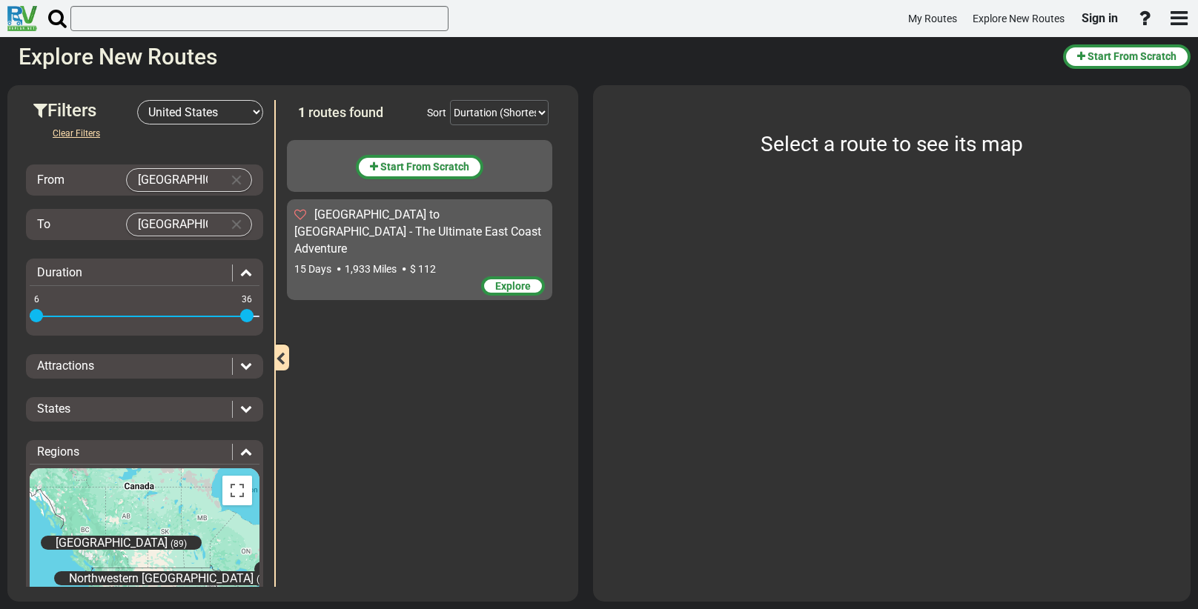
click at [125, 363] on div "Attractions" at bounding box center [134, 366] width 195 height 17
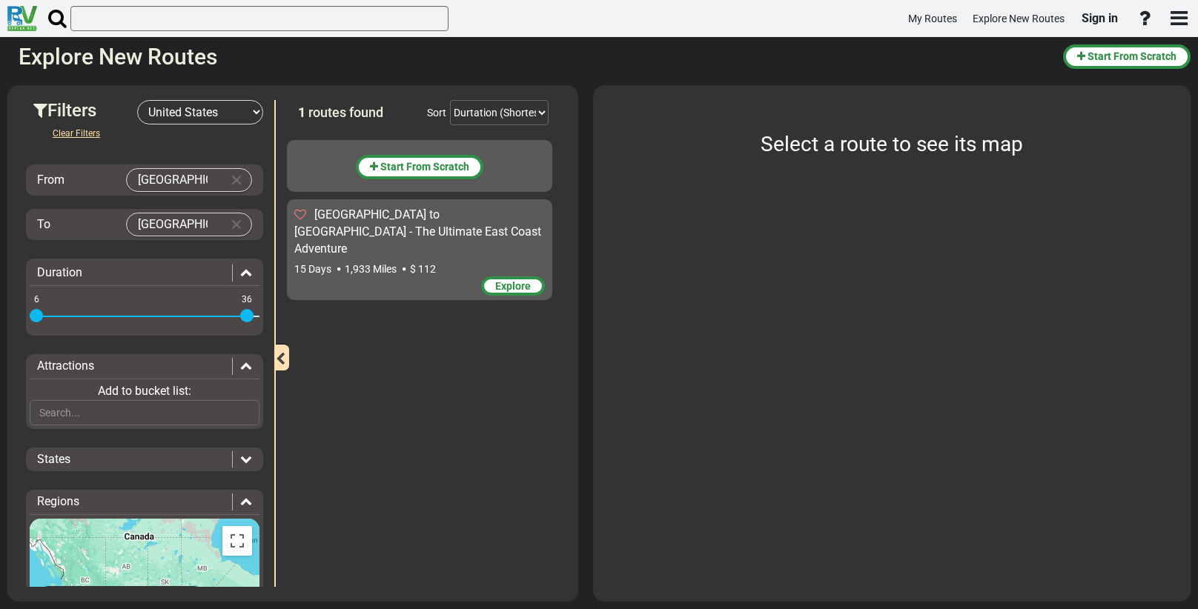
click at [125, 359] on div "Attractions" at bounding box center [134, 366] width 195 height 17
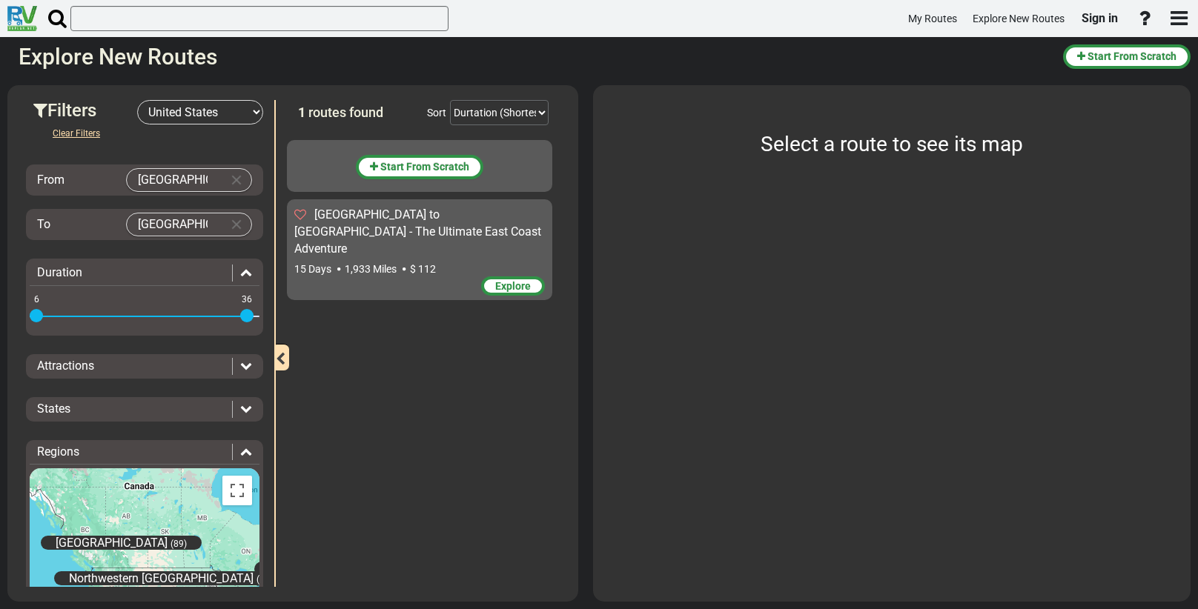
click at [120, 358] on div "Attractions" at bounding box center [134, 366] width 195 height 17
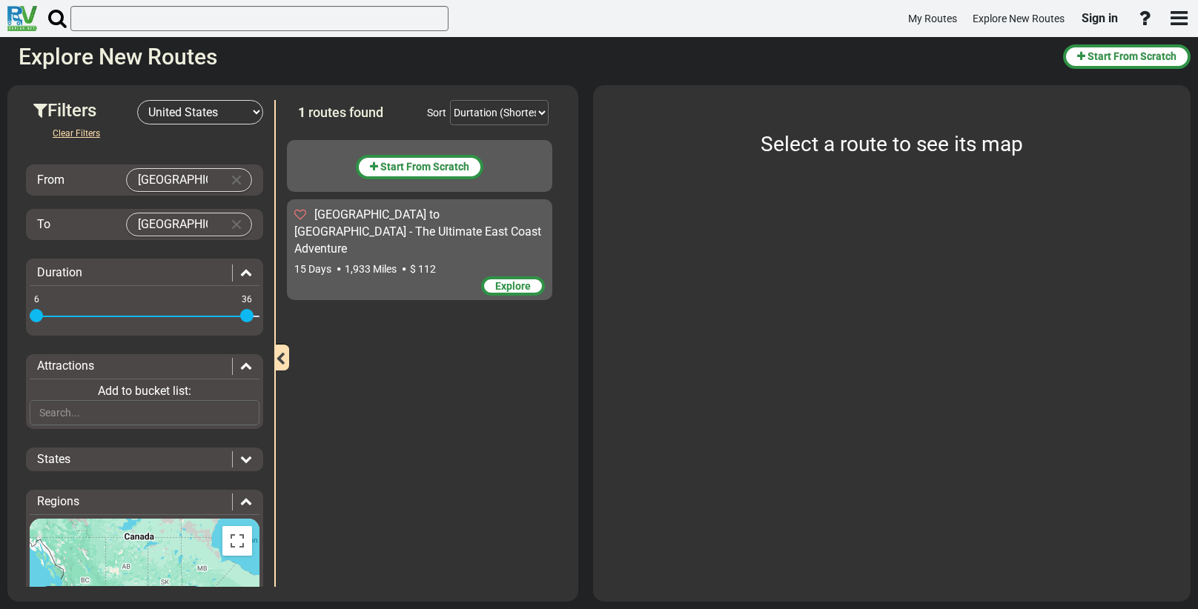
click at [116, 358] on div "Attractions" at bounding box center [134, 366] width 195 height 17
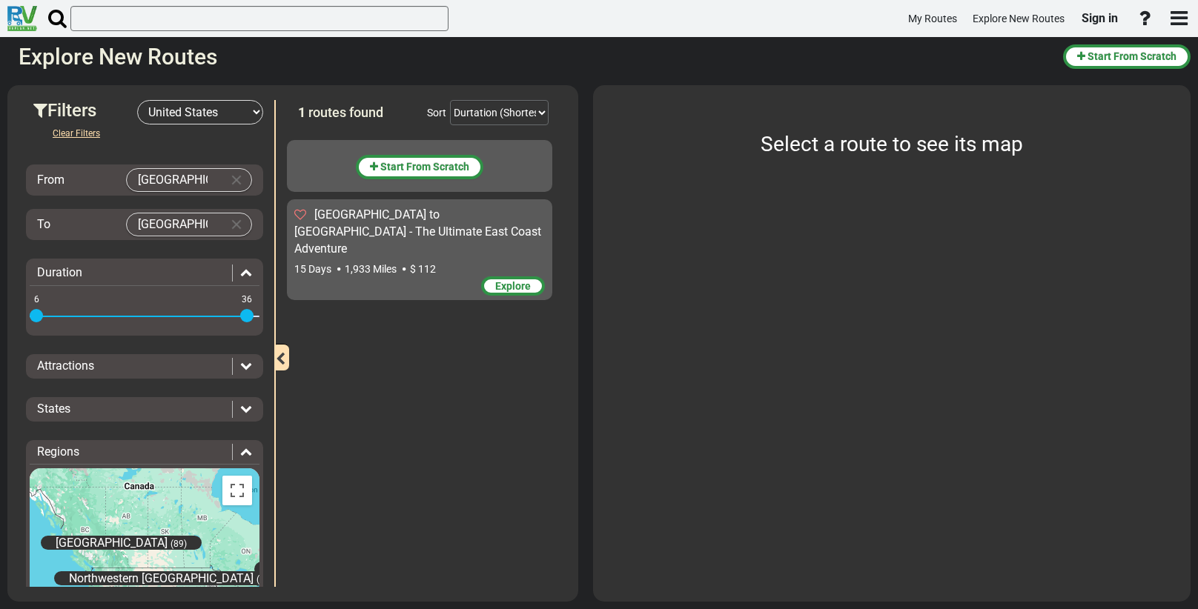
click at [121, 407] on div "States" at bounding box center [131, 409] width 188 height 17
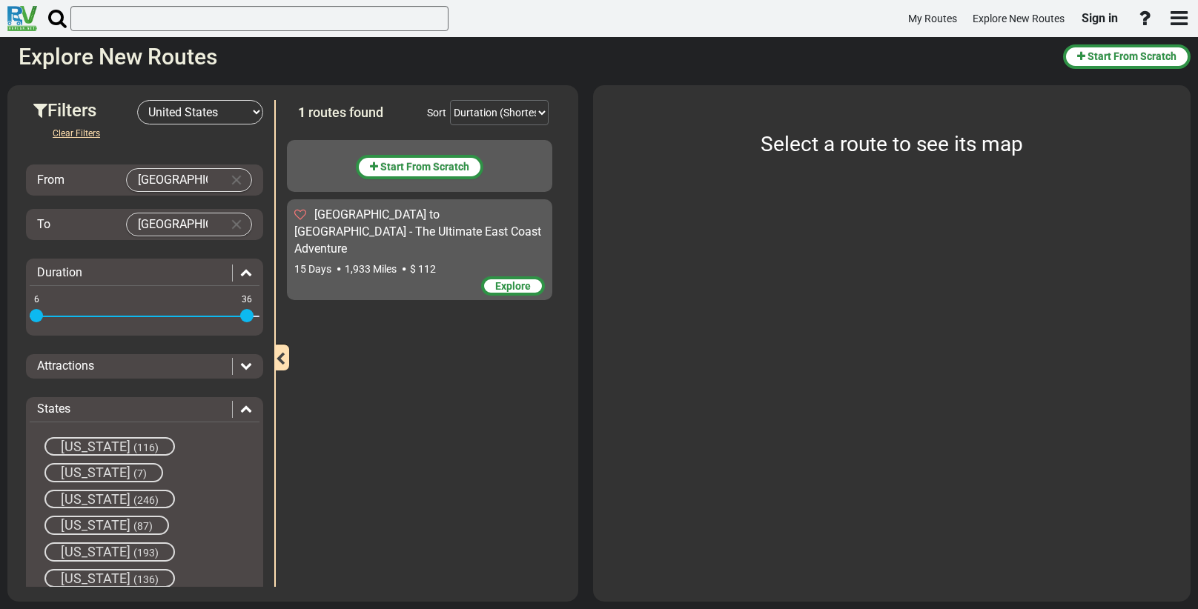
click at [128, 406] on div "States" at bounding box center [131, 409] width 188 height 17
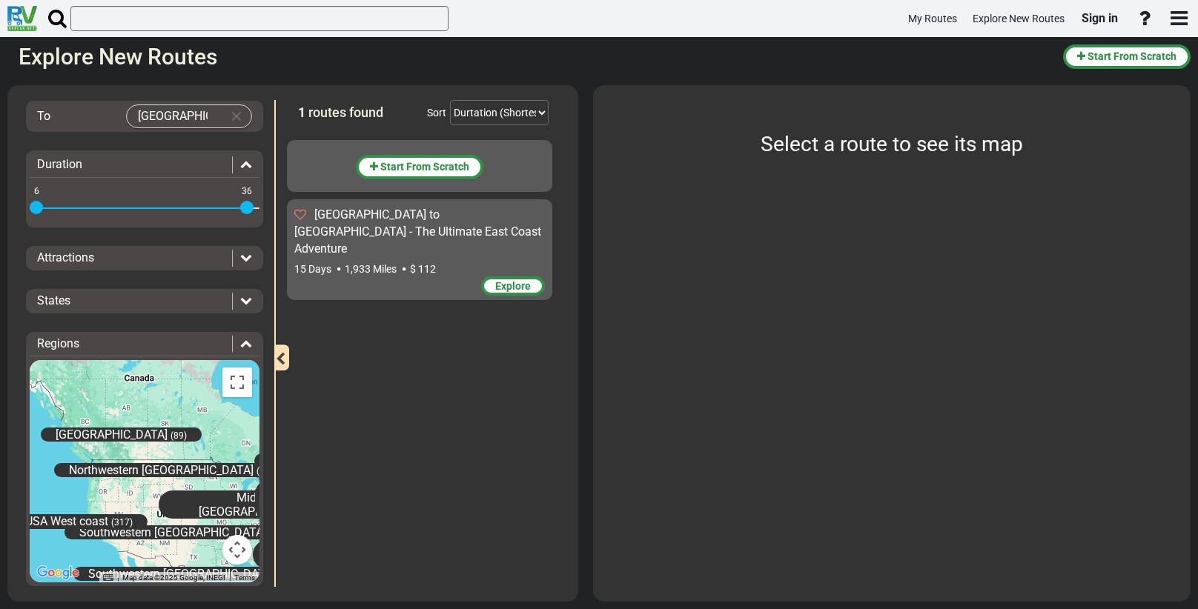
scroll to position [119, 0]
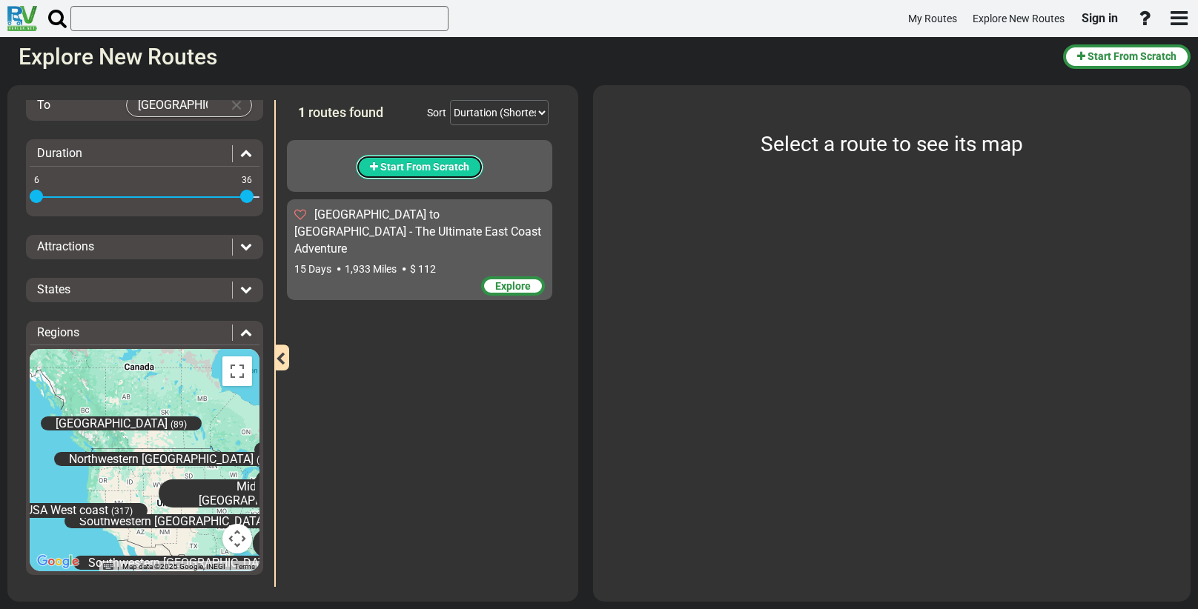
click at [411, 163] on span "Start From Scratch" at bounding box center [424, 167] width 89 height 12
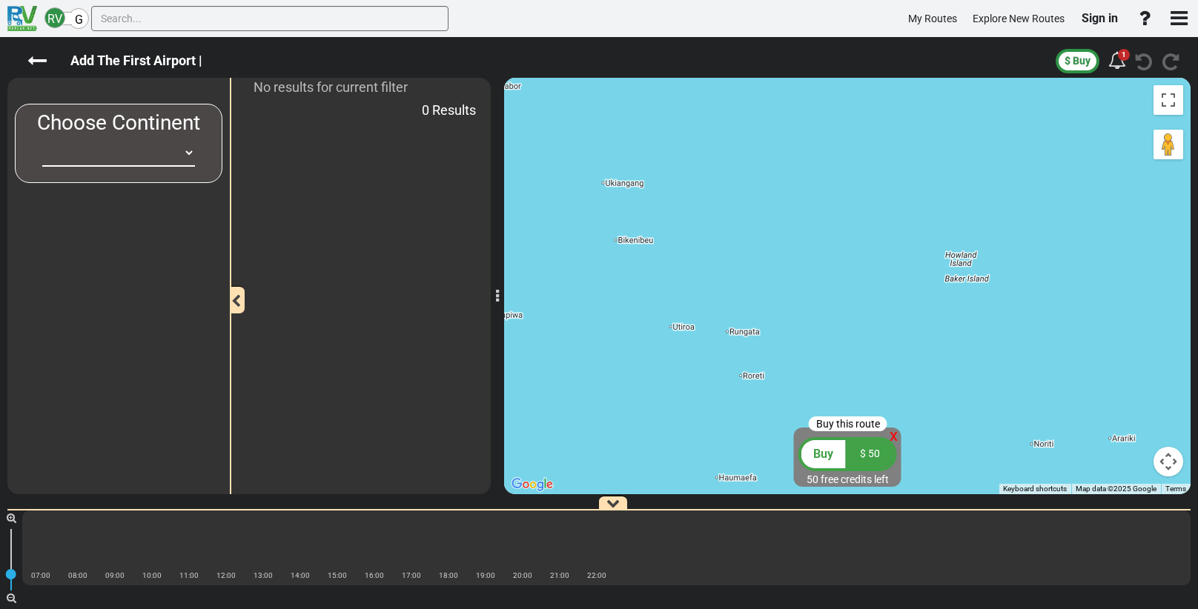
drag, startPoint x: 64, startPoint y: 265, endPoint x: 68, endPoint y: 254, distance: 11.3
click at [64, 264] on div at bounding box center [119, 351] width 208 height 285
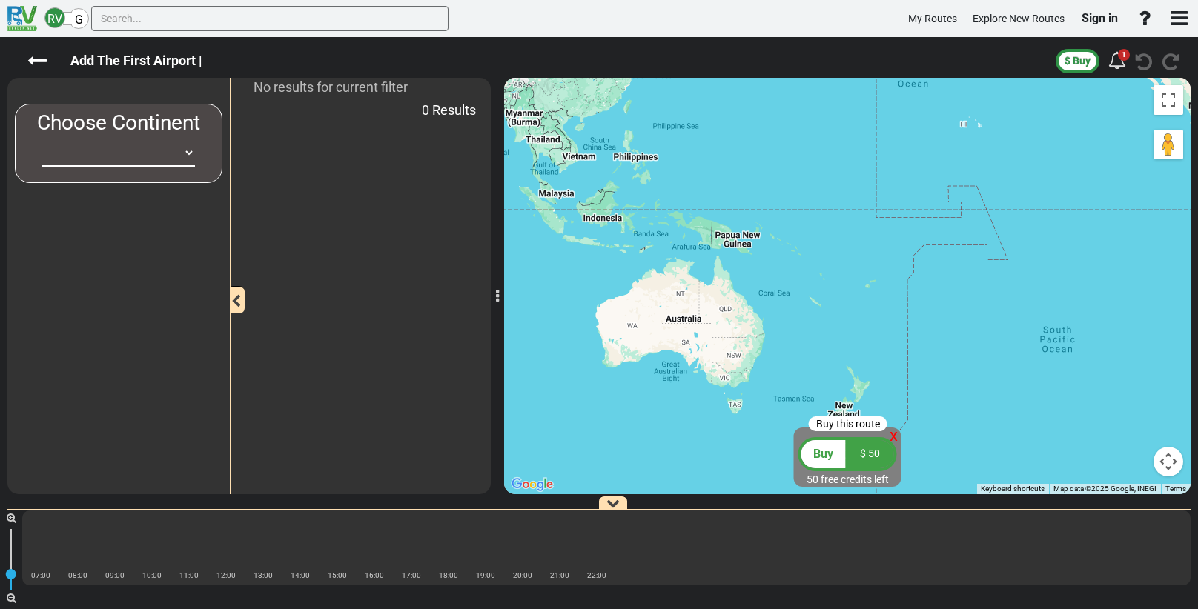
drag, startPoint x: 246, startPoint y: 363, endPoint x: 245, endPoint y: 352, distance: 11.1
click at [251, 360] on div "No results for current filter 0 Results" at bounding box center [360, 286] width 261 height 417
click at [242, 293] on button "button" at bounding box center [236, 299] width 17 height 27
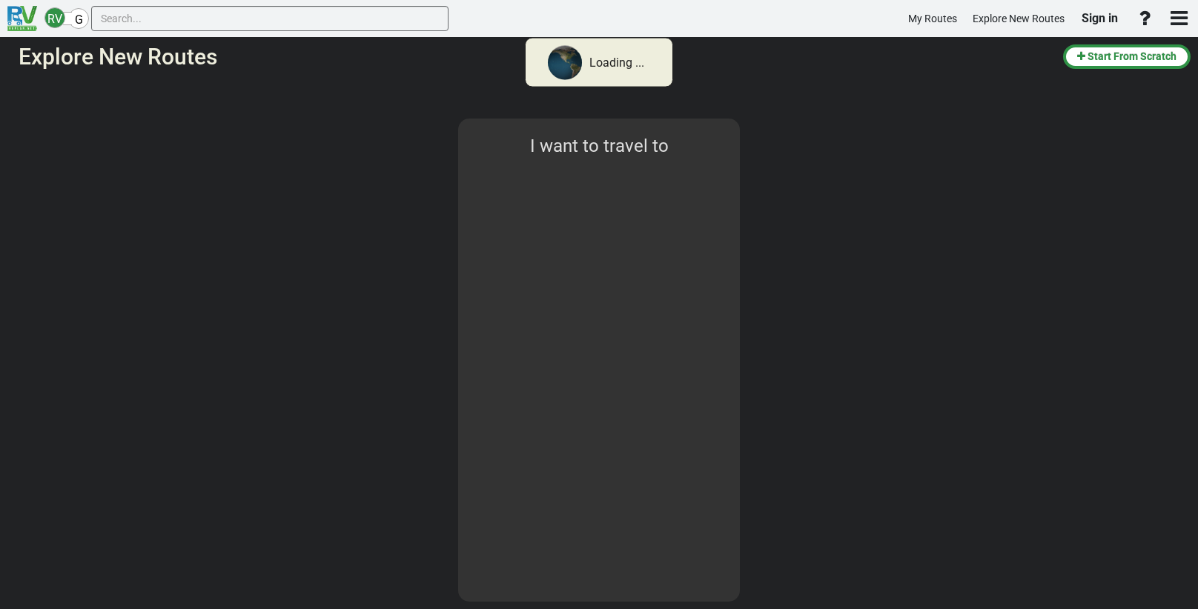
select select "number:2"
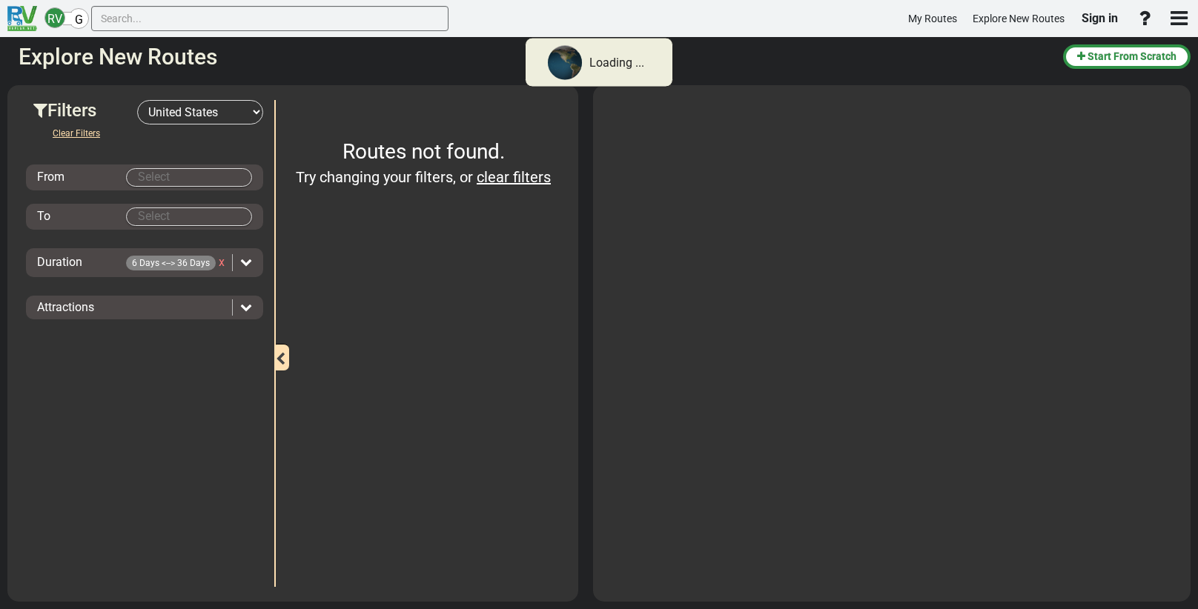
type input "[GEOGRAPHIC_DATA]"
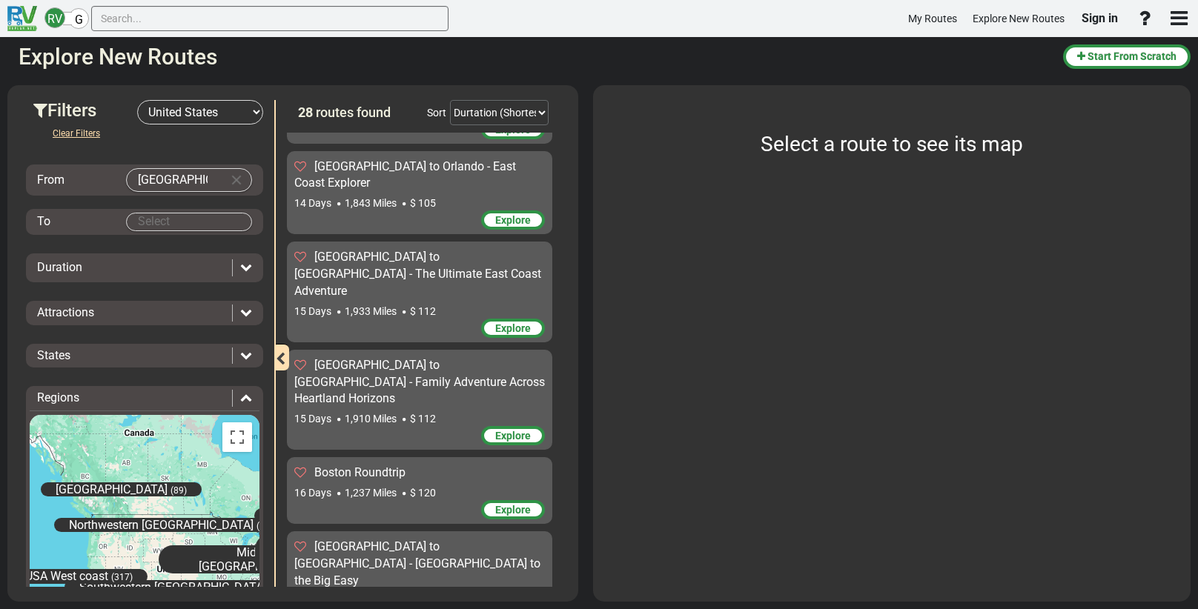
scroll to position [721, 0]
click at [501, 321] on span "Explore" at bounding box center [513, 327] width 36 height 12
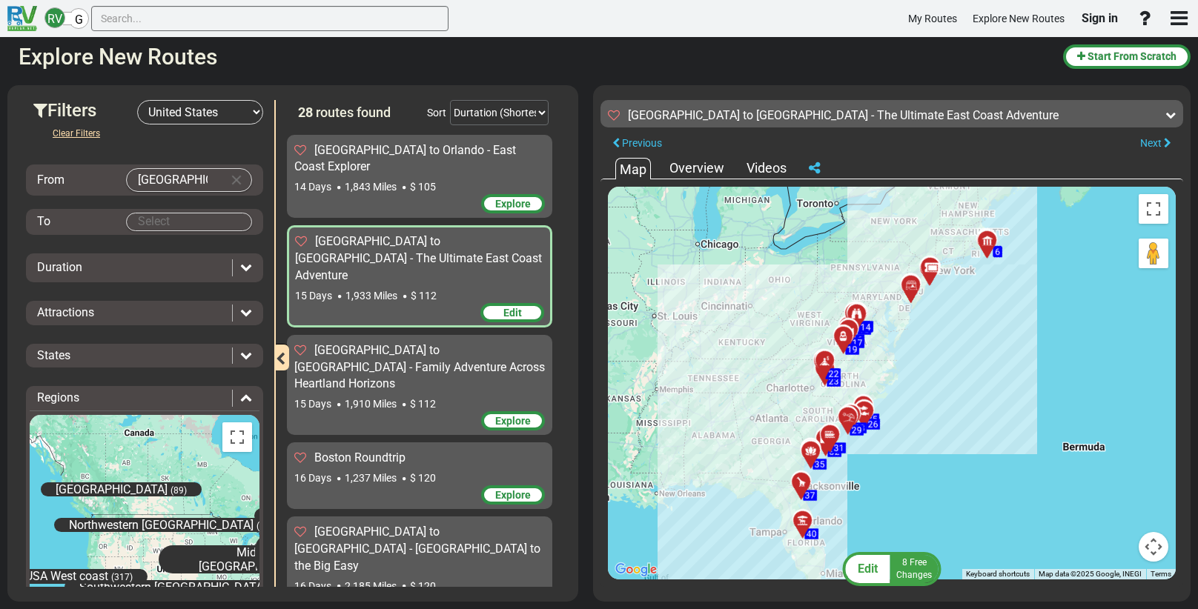
scroll to position [736, 0]
click at [908, 282] on icon at bounding box center [911, 285] width 15 height 12
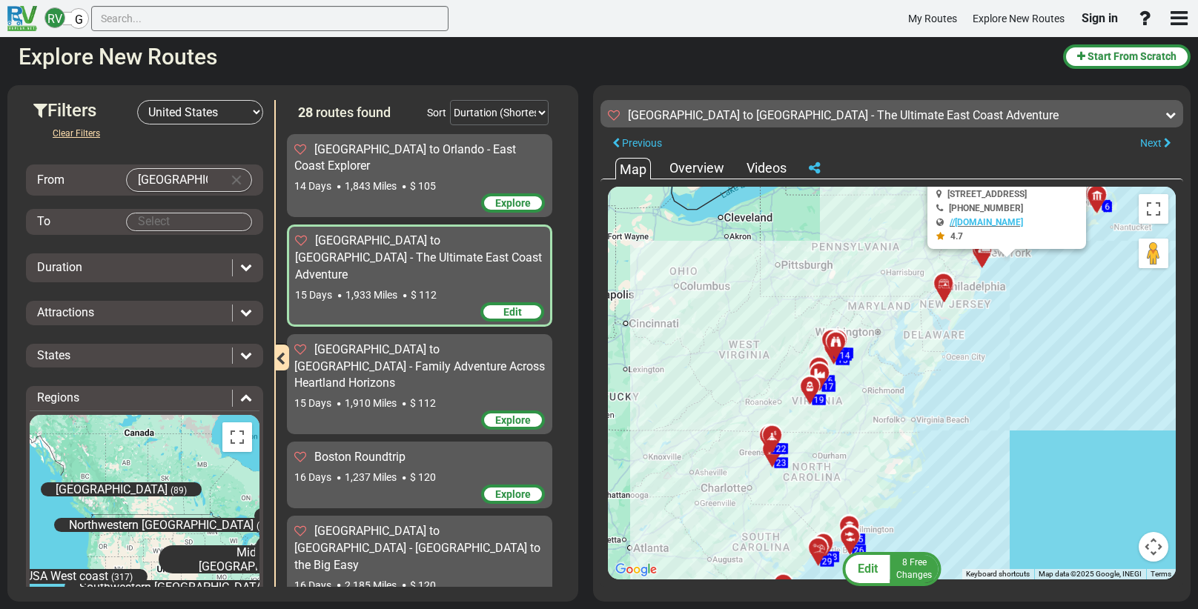
drag, startPoint x: 796, startPoint y: 474, endPoint x: 801, endPoint y: 234, distance: 240.2
click at [801, 234] on div "To activate drag with keyboard, press Alt + Enter. Once in keyboard drag state,…" at bounding box center [892, 383] width 568 height 393
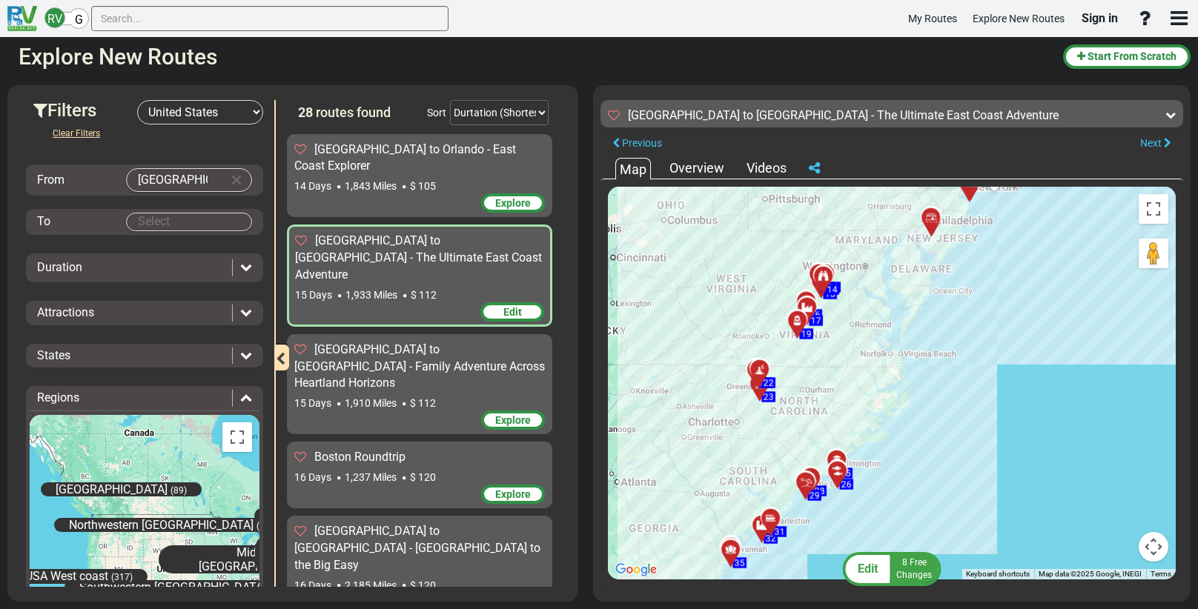
drag, startPoint x: 862, startPoint y: 483, endPoint x: 852, endPoint y: 418, distance: 66.1
click at [850, 419] on div "To activate drag with keyboard, press Alt + Enter. Once in keyboard drag state,…" at bounding box center [892, 383] width 568 height 393
click at [759, 395] on div at bounding box center [766, 388] width 24 height 23
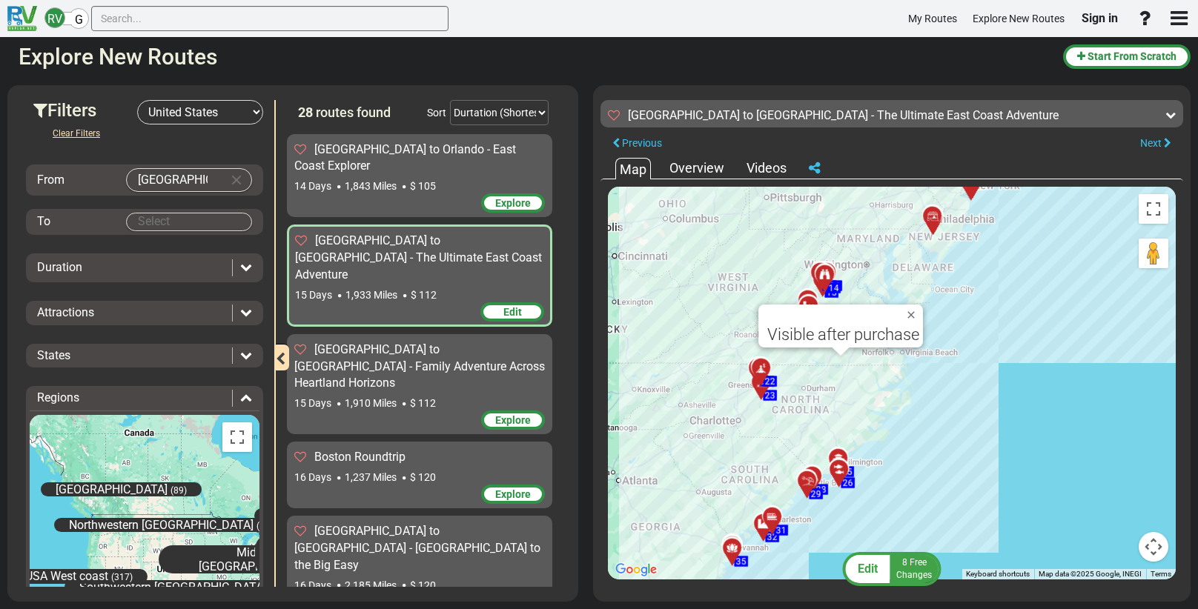
click at [824, 269] on icon at bounding box center [824, 274] width 10 height 10
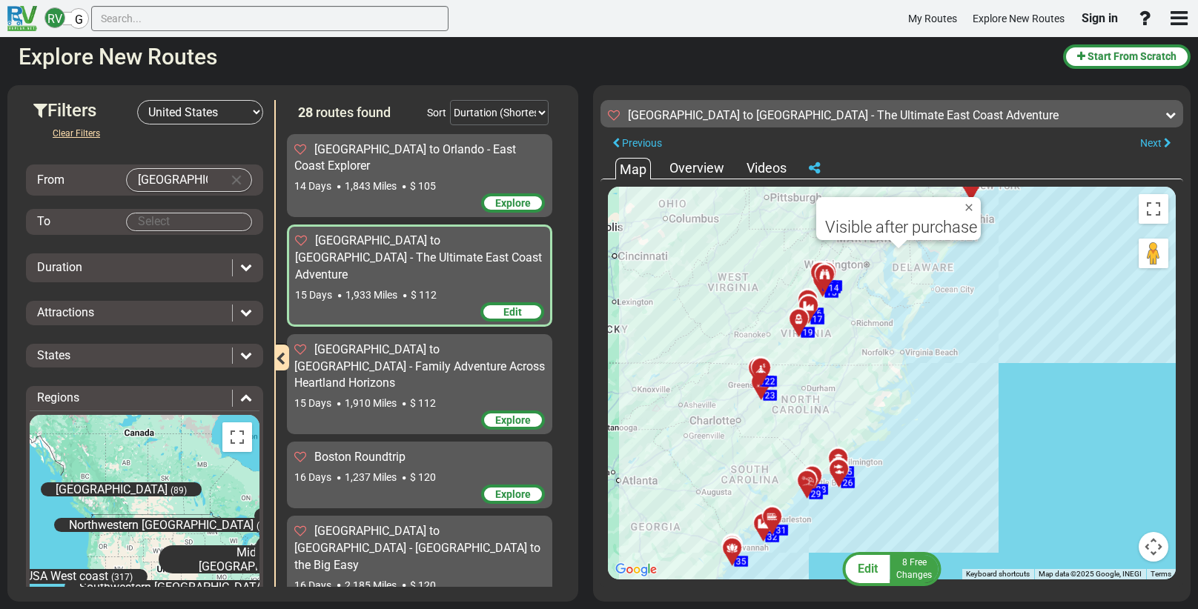
click at [772, 514] on icon at bounding box center [772, 517] width 10 height 10
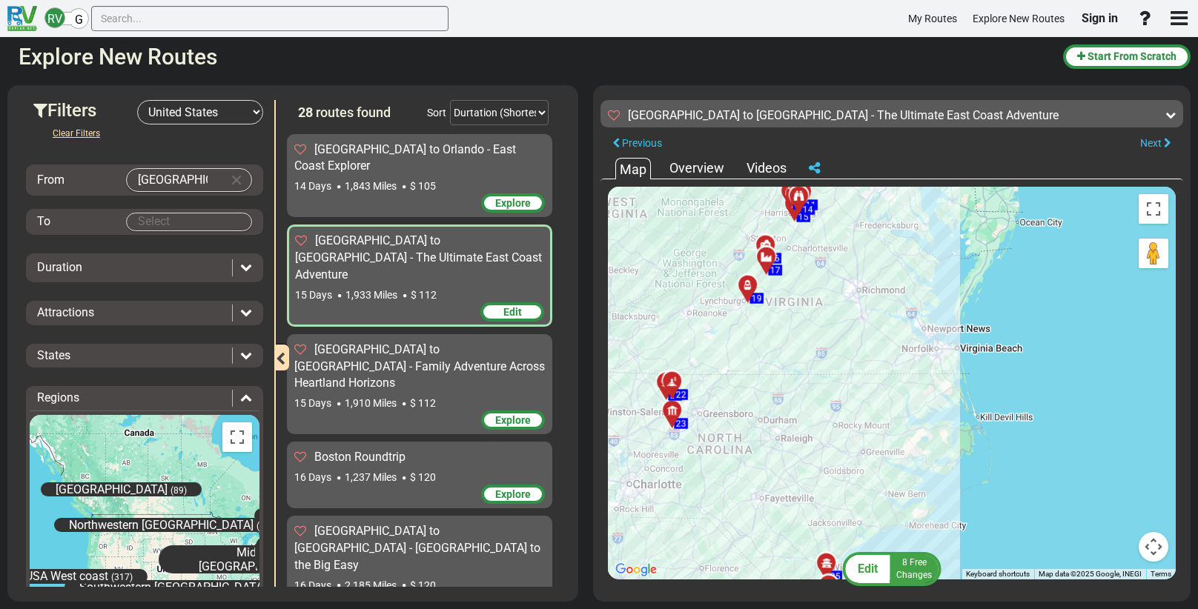
drag, startPoint x: 1022, startPoint y: 366, endPoint x: 742, endPoint y: 532, distance: 325.7
click at [745, 538] on div "To activate drag with keyboard, press Alt + Enter. Once in keyboard drag state,…" at bounding box center [892, 383] width 568 height 393
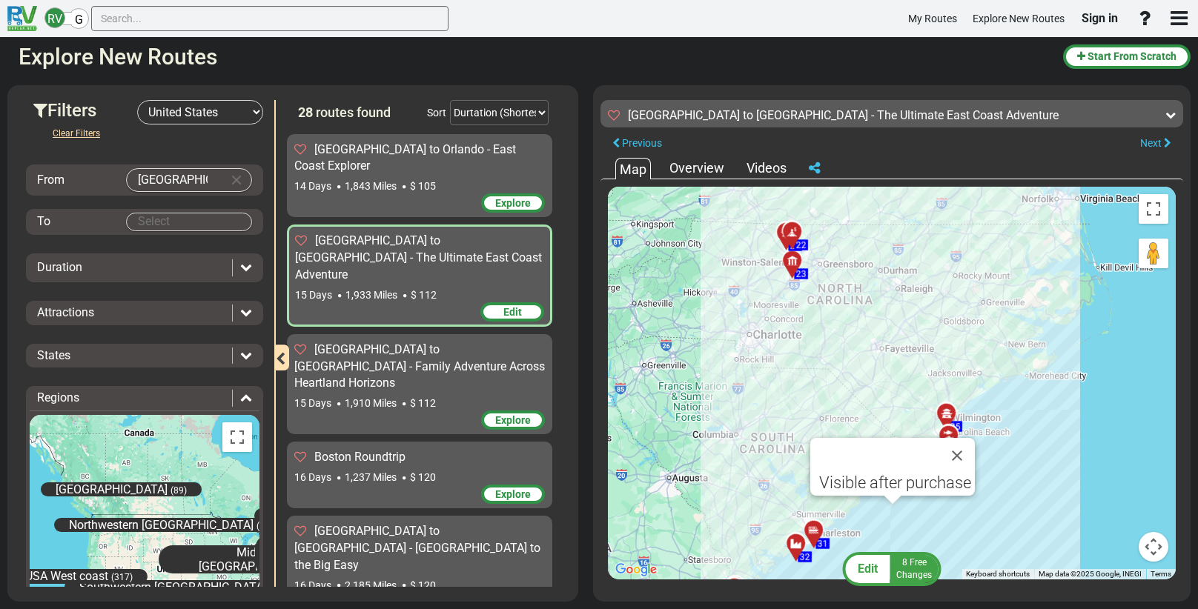
drag, startPoint x: 756, startPoint y: 405, endPoint x: 881, endPoint y: 241, distance: 205.8
click at [881, 241] on div "To activate drag with keyboard, press Alt + Enter. Once in keyboard drag state,…" at bounding box center [892, 383] width 568 height 393
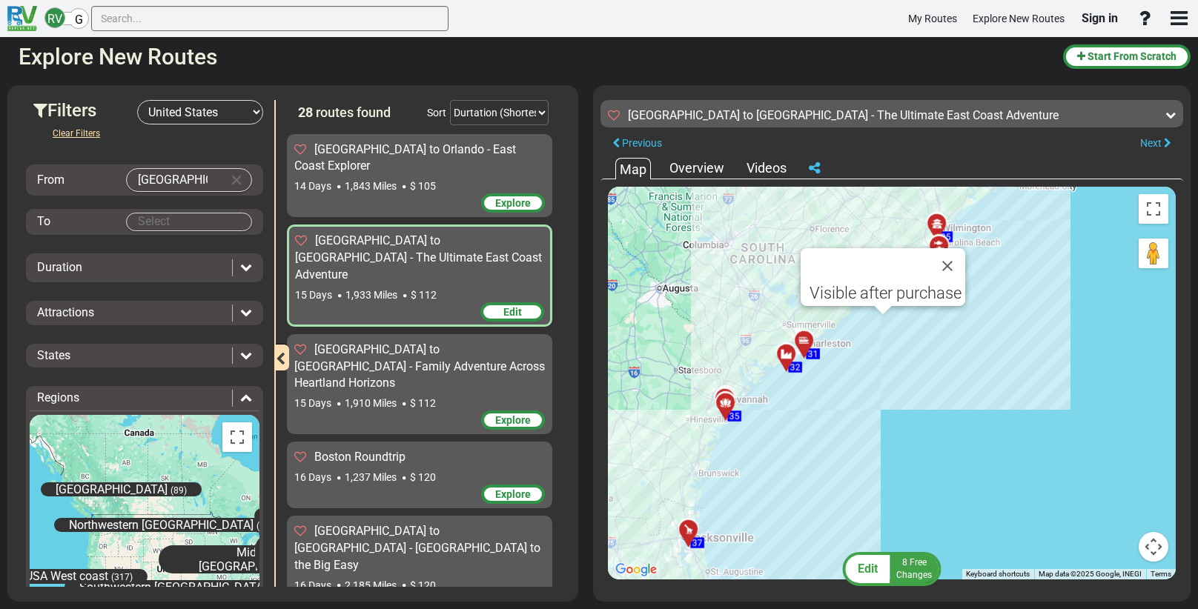
drag, startPoint x: 733, startPoint y: 423, endPoint x: 744, endPoint y: 244, distance: 179.0
click at [724, 196] on div "To activate drag with keyboard, press Alt + Enter. Once in keyboard drag state,…" at bounding box center [892, 383] width 568 height 393
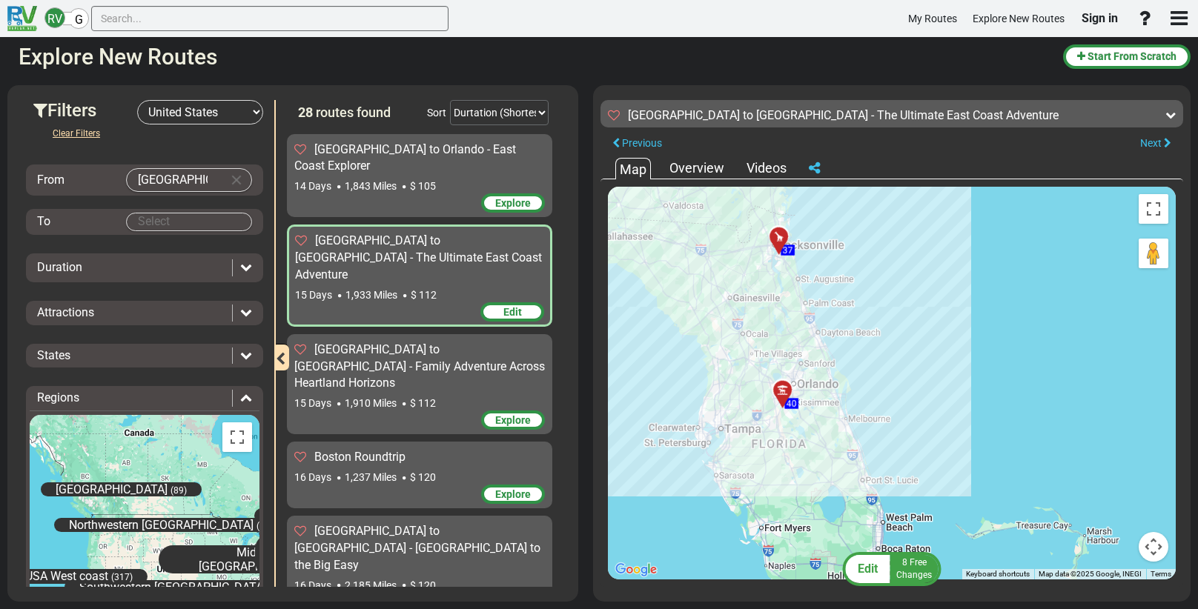
drag, startPoint x: 671, startPoint y: 533, endPoint x: 759, endPoint y: 275, distance: 272.7
click at [759, 275] on div "To activate drag with keyboard, press Alt + Enter. Once in keyboard drag state,…" at bounding box center [892, 383] width 568 height 393
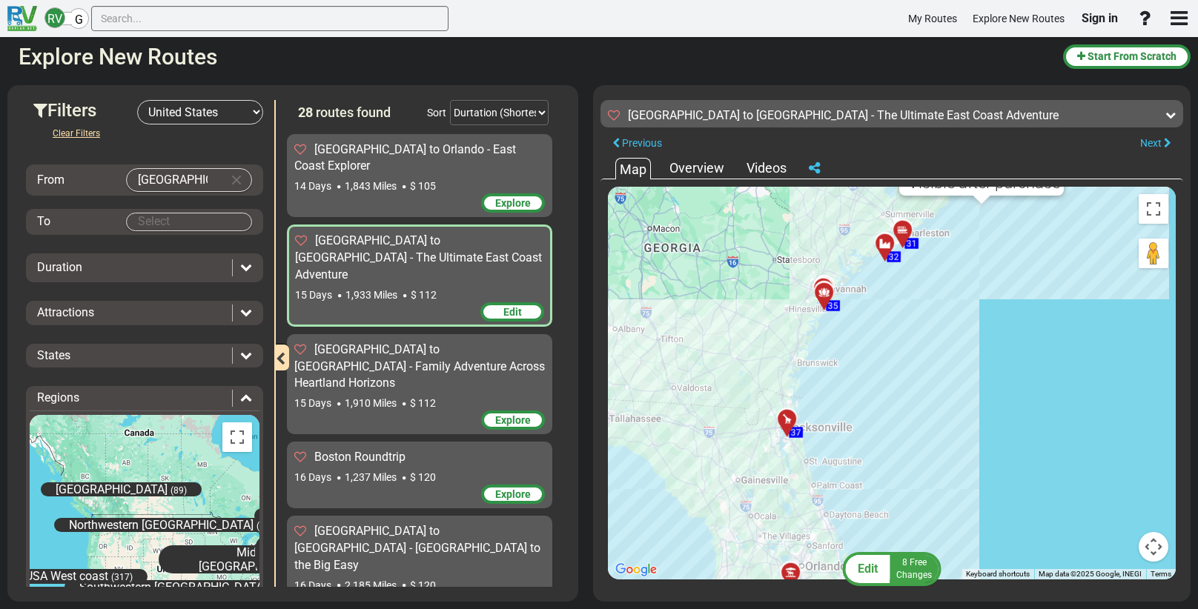
drag, startPoint x: 710, startPoint y: 285, endPoint x: 739, endPoint y: 437, distance: 154.7
click at [729, 449] on div "To activate drag with keyboard, press Alt + Enter. Once in keyboard drag state,…" at bounding box center [892, 383] width 568 height 393
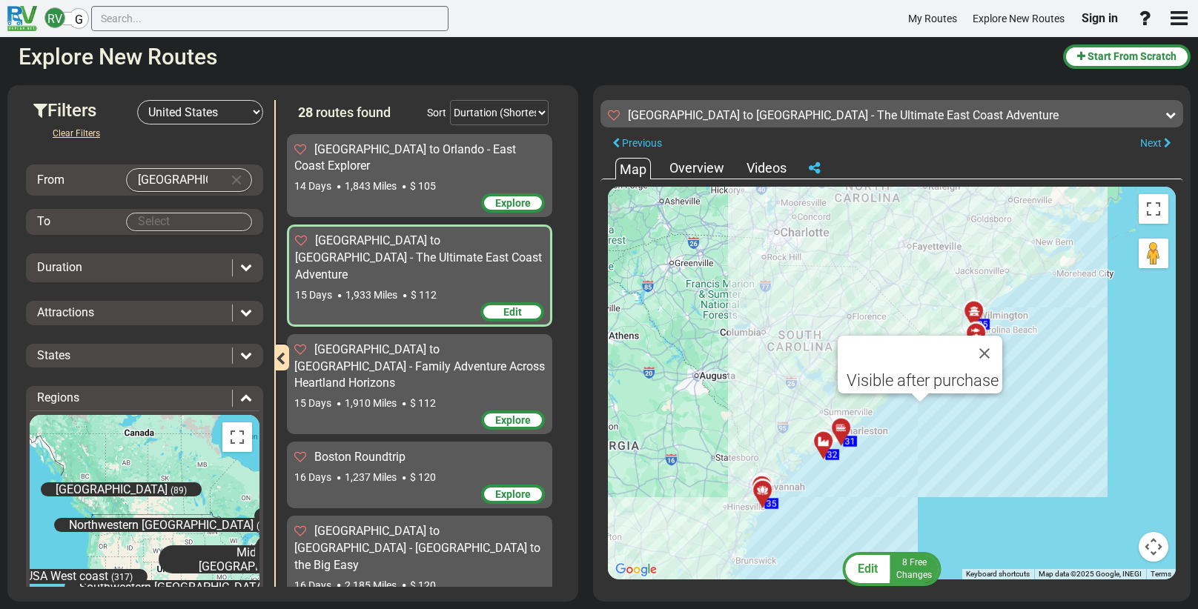
drag, startPoint x: 762, startPoint y: 311, endPoint x: 692, endPoint y: 509, distance: 209.4
click at [689, 515] on div "To activate drag with keyboard, press Alt + Enter. Once in keyboard drag state,…" at bounding box center [892, 383] width 568 height 393
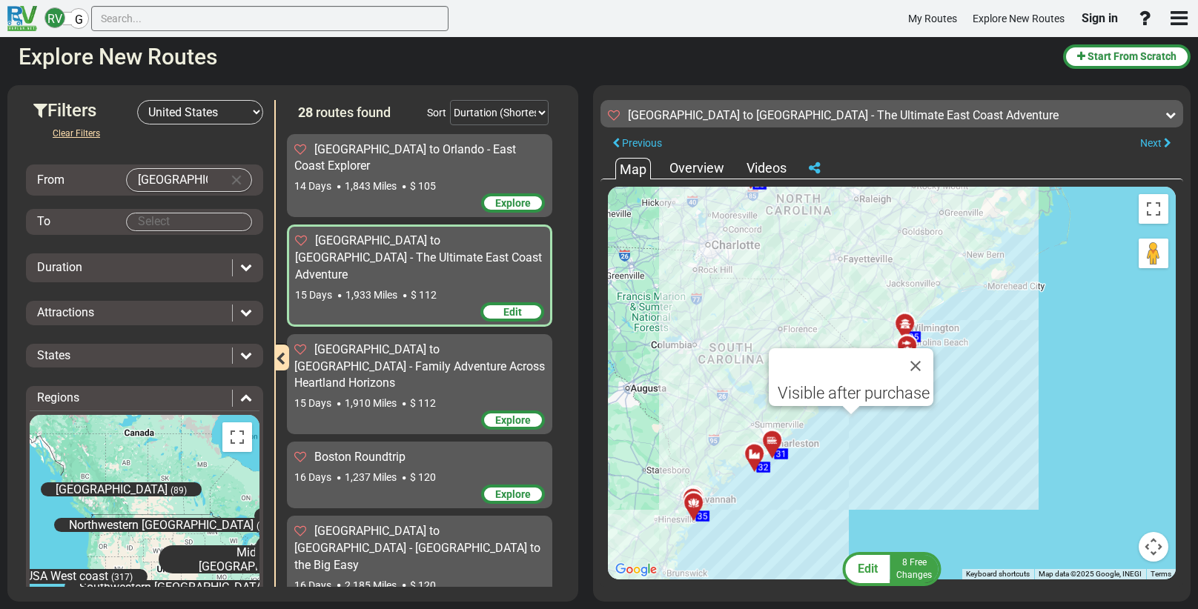
drag, startPoint x: 717, startPoint y: 417, endPoint x: 649, endPoint y: 438, distance: 70.8
click at [649, 438] on div "To activate drag with keyboard, press Alt + Enter. Once in keyboard drag state,…" at bounding box center [892, 383] width 568 height 393
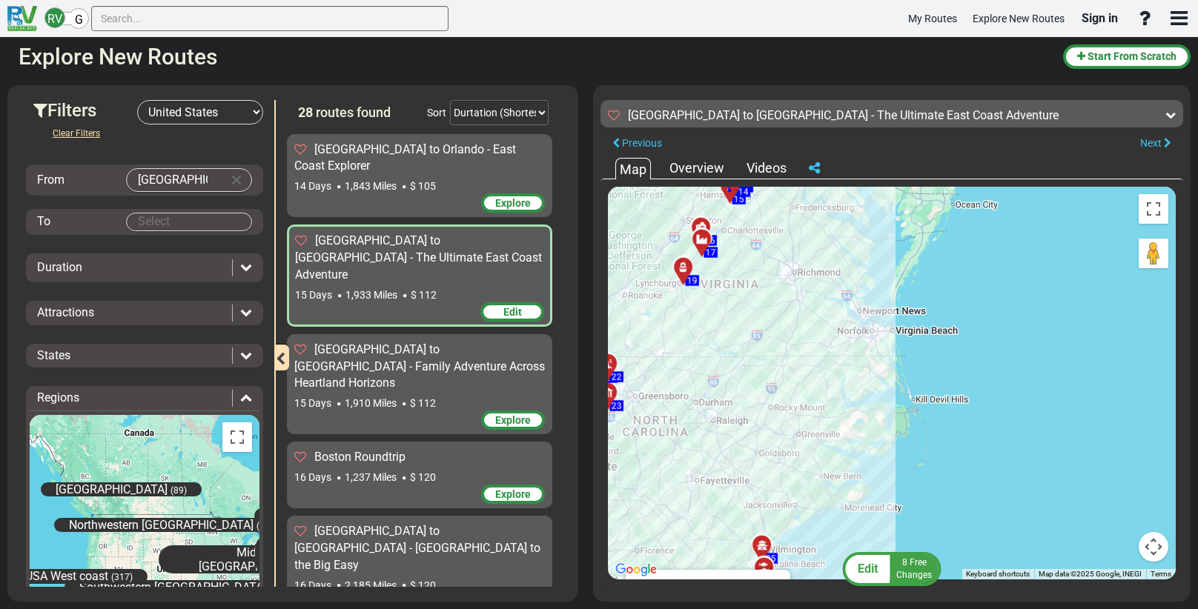
drag, startPoint x: 847, startPoint y: 288, endPoint x: 724, endPoint y: 480, distance: 228.3
click at [709, 500] on div "To activate drag with keyboard, press Alt + Enter. Once in keyboard drag state,…" at bounding box center [892, 383] width 568 height 393
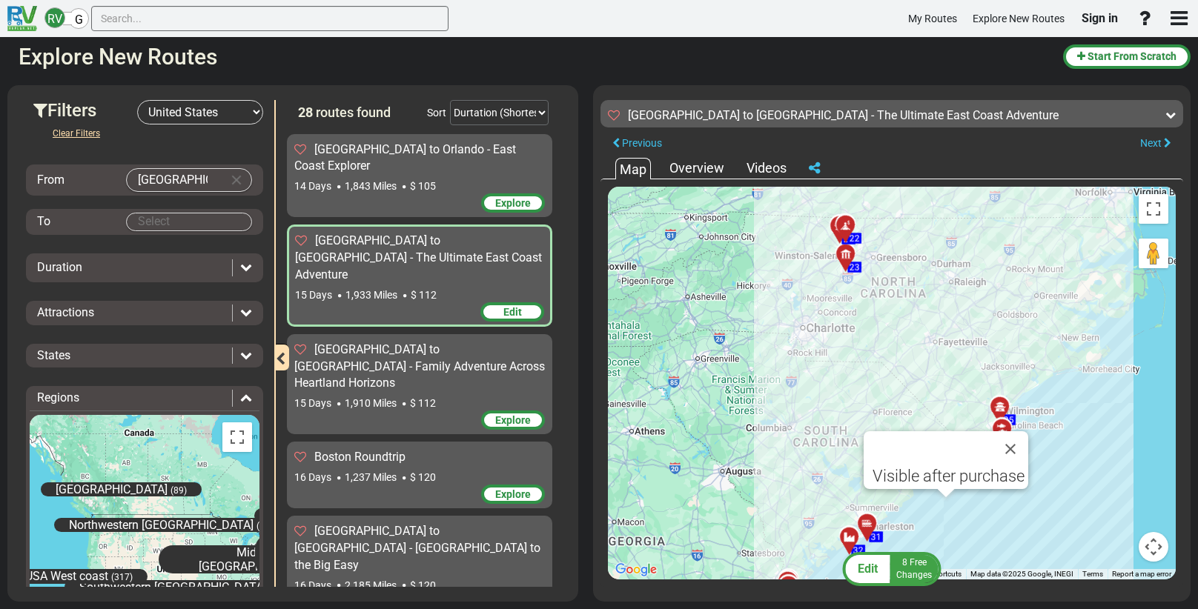
drag, startPoint x: 743, startPoint y: 317, endPoint x: 960, endPoint y: 198, distance: 247.8
click at [966, 202] on div "To activate drag with keyboard, press Alt + Enter. Once in keyboard drag state,…" at bounding box center [892, 383] width 568 height 393
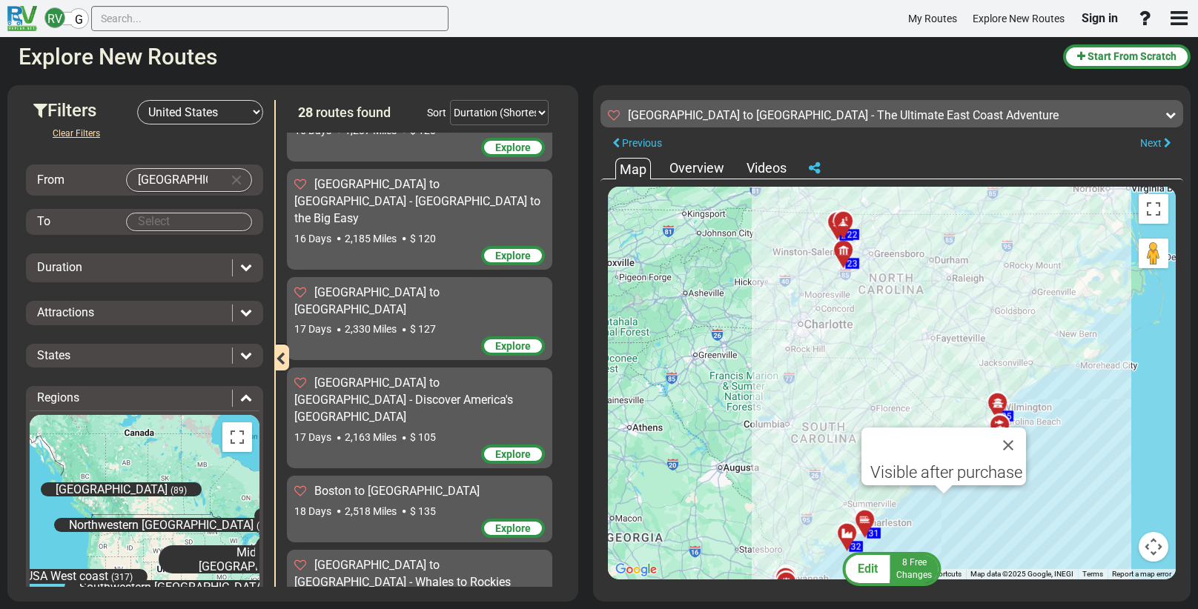
scroll to position [1084, 0]
click at [334, 375] on span "[GEOGRAPHIC_DATA] to [GEOGRAPHIC_DATA] - Discover America's [GEOGRAPHIC_DATA]" at bounding box center [403, 399] width 219 height 48
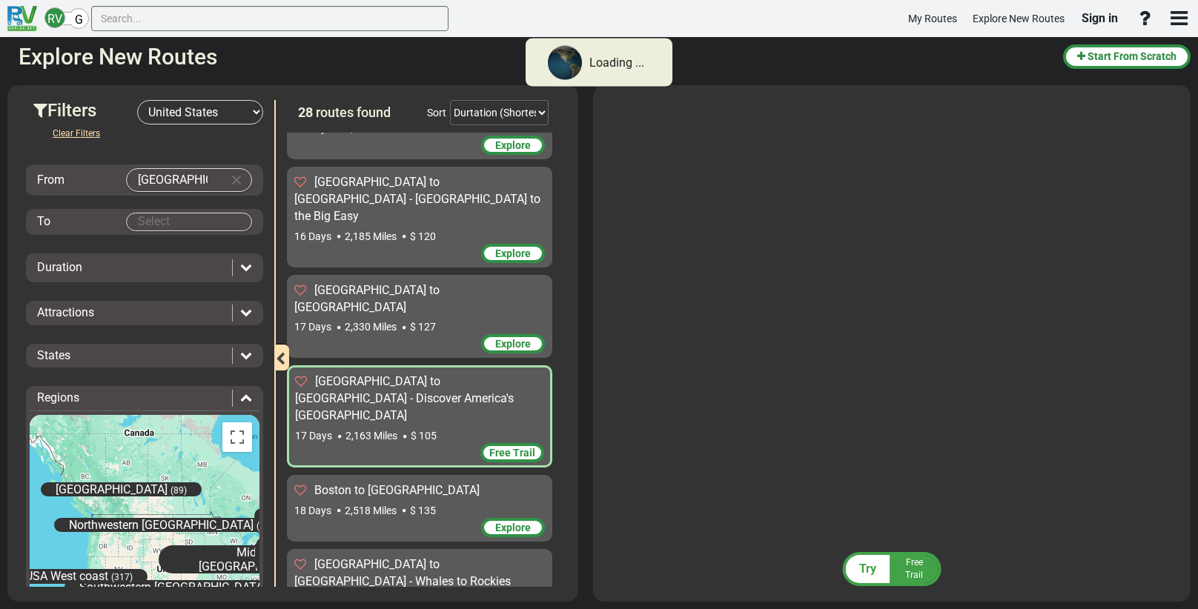
scroll to position [1083, 0]
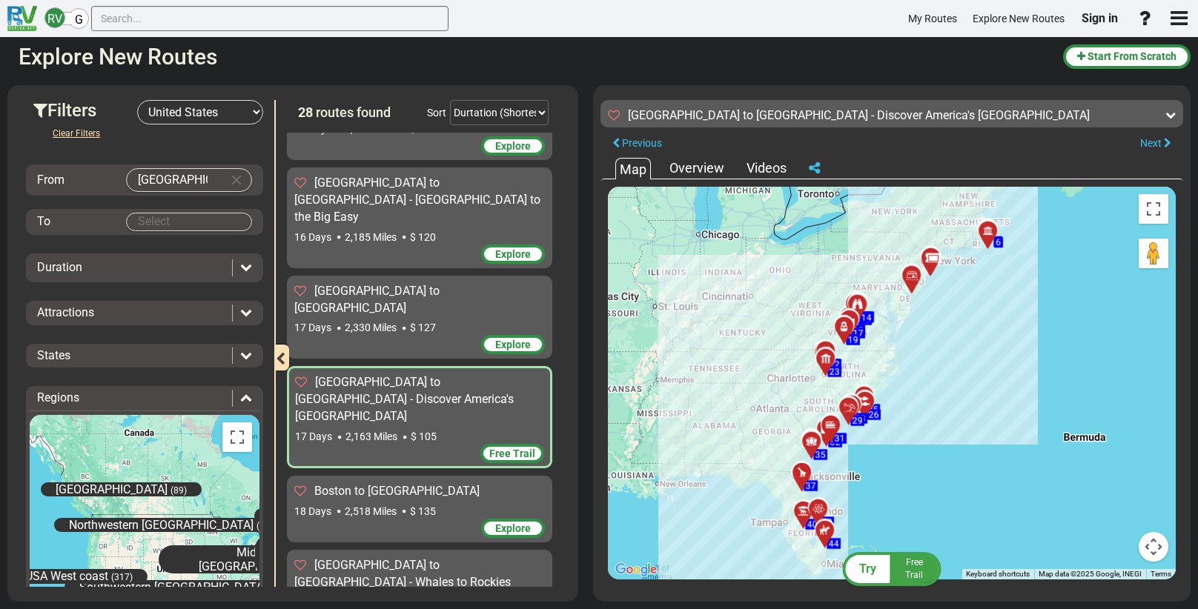
drag, startPoint x: 641, startPoint y: 446, endPoint x: 715, endPoint y: 442, distance: 74.2
click at [683, 446] on div "To activate drag with keyboard, press Alt + Enter. Once in keyboard drag state,…" at bounding box center [892, 383] width 568 height 393
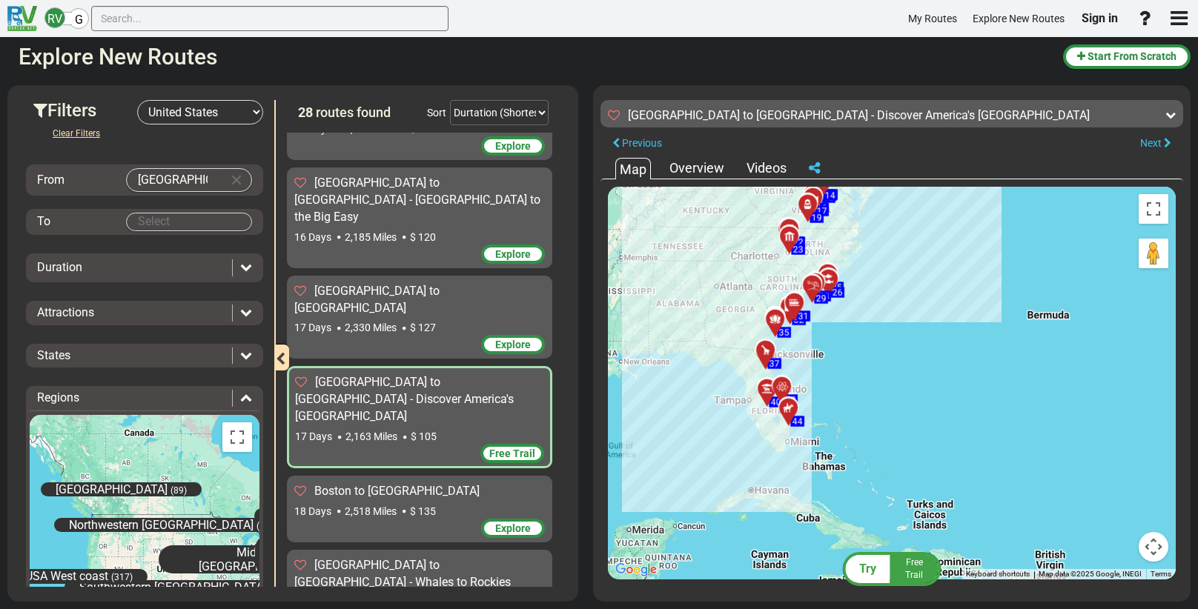
drag, startPoint x: 721, startPoint y: 435, endPoint x: 560, endPoint y: 333, distance: 191.3
click at [572, 321] on div "Filters -- Select Destination -- [GEOGRAPHIC_DATA] [GEOGRAPHIC_DATA] [GEOGRAPHI…" at bounding box center [599, 344] width 1198 height 532
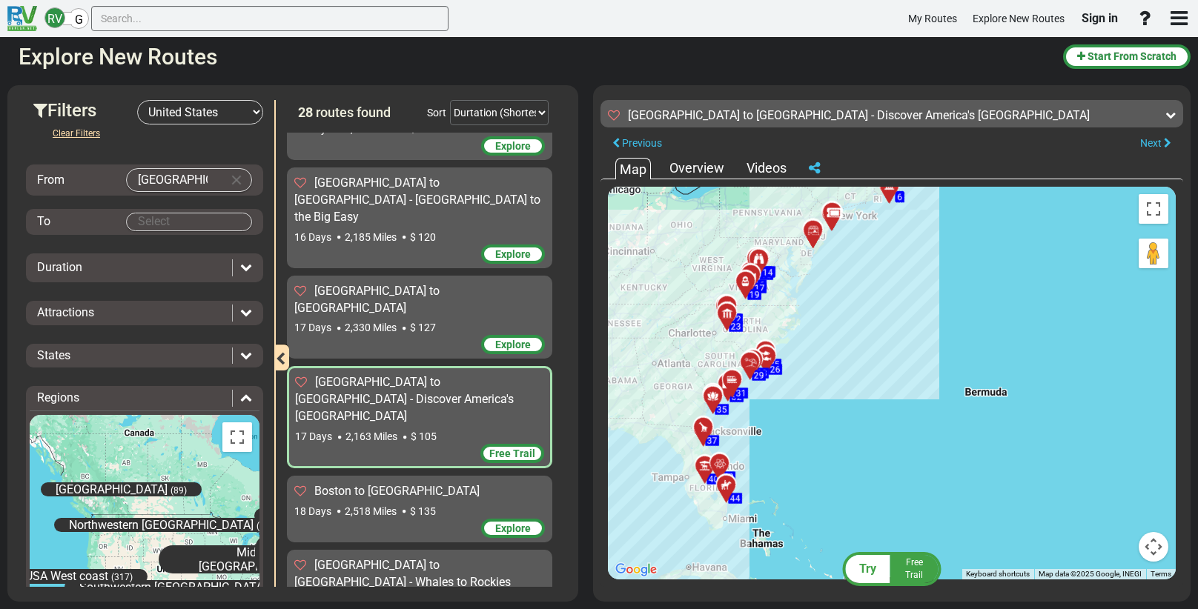
drag, startPoint x: 979, startPoint y: 278, endPoint x: 921, endPoint y: 351, distance: 92.9
click at [921, 351] on div "To activate drag with keyboard, press Alt + Enter. Once in keyboard drag state,…" at bounding box center [892, 383] width 568 height 393
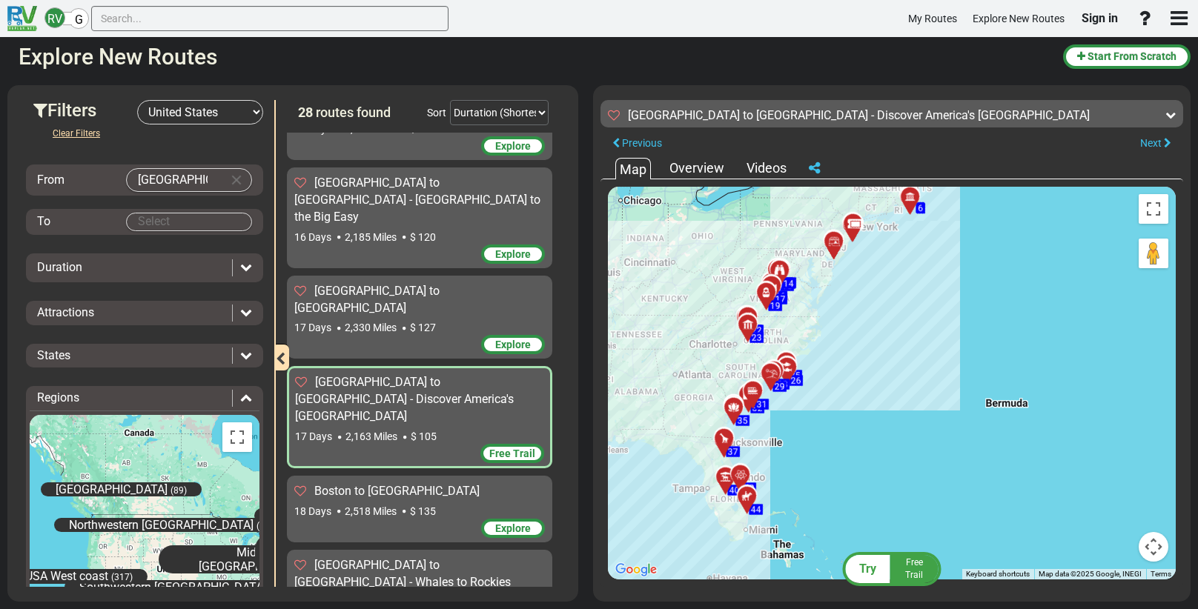
drag, startPoint x: 938, startPoint y: 277, endPoint x: 964, endPoint y: 285, distance: 27.2
click at [960, 289] on div "To activate drag with keyboard, press Alt + Enter. Once in keyboard drag state,…" at bounding box center [892, 383] width 568 height 393
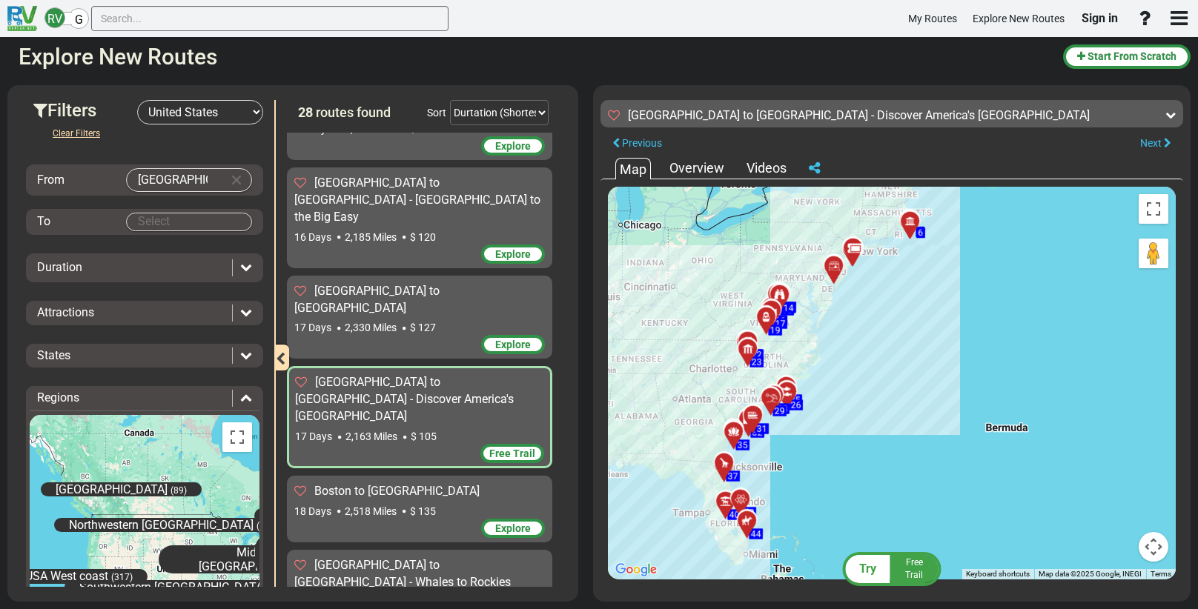
drag, startPoint x: 971, startPoint y: 246, endPoint x: 964, endPoint y: 274, distance: 28.4
click at [962, 278] on div "To activate drag with keyboard, press Alt + Enter. Once in keyboard drag state,…" at bounding box center [892, 383] width 568 height 393
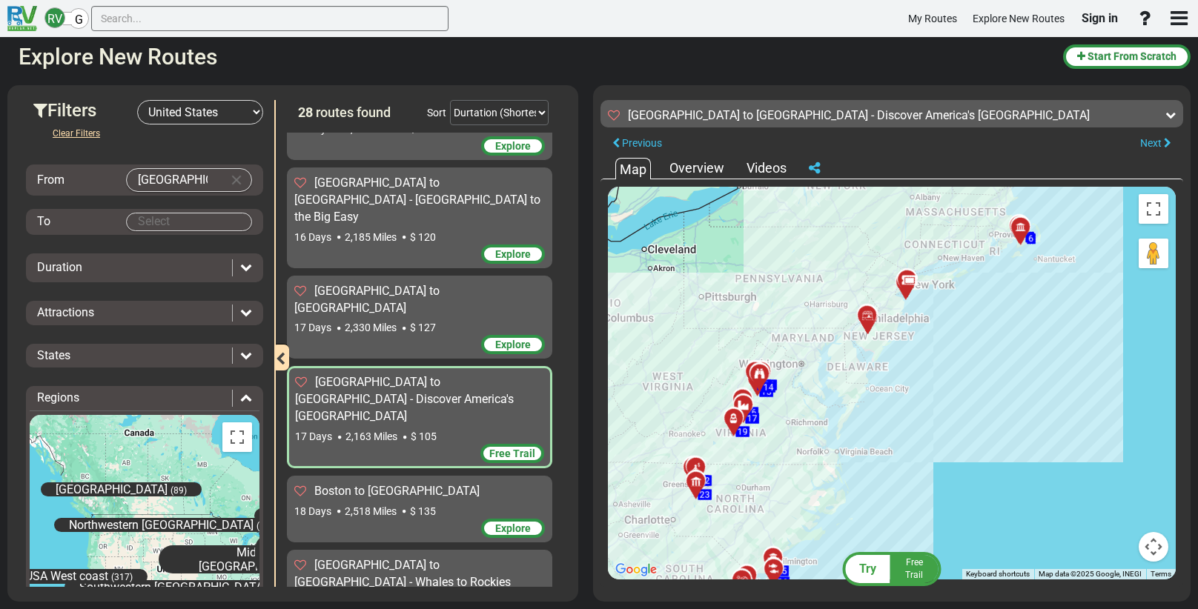
drag, startPoint x: 657, startPoint y: 305, endPoint x: 781, endPoint y: 262, distance: 131.5
click at [782, 263] on div "To activate drag with keyboard, press Alt + Enter. Once in keyboard drag state,…" at bounding box center [892, 383] width 568 height 393
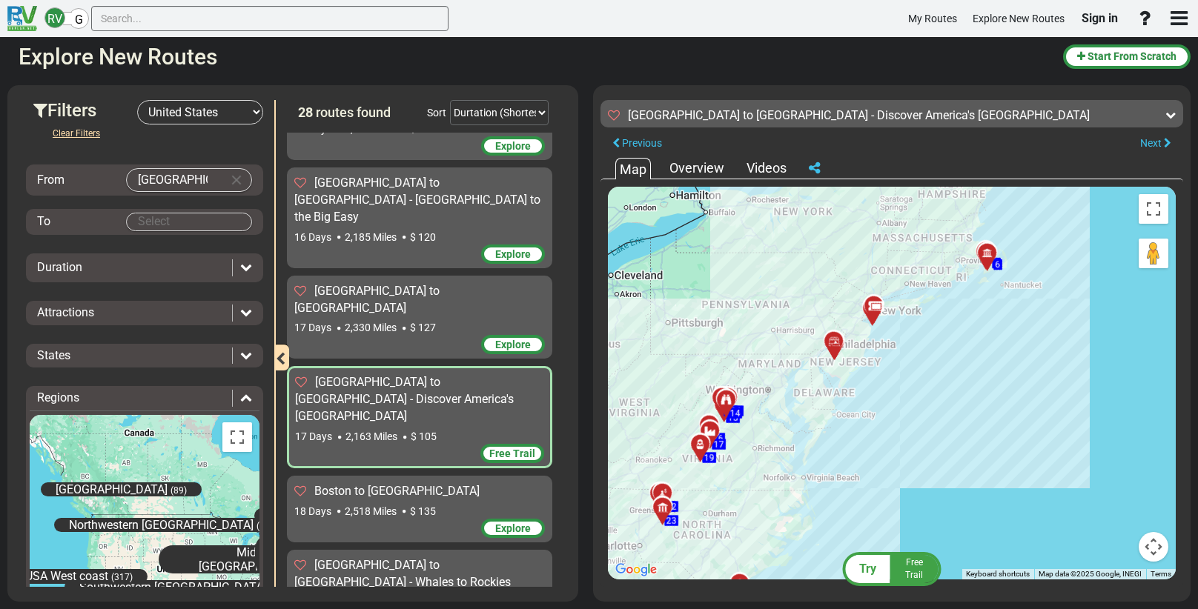
drag, startPoint x: 762, startPoint y: 235, endPoint x: 729, endPoint y: 266, distance: 45.6
click at [729, 266] on div "To activate drag with keyboard, press Alt + Enter. Once in keyboard drag state,…" at bounding box center [892, 383] width 568 height 393
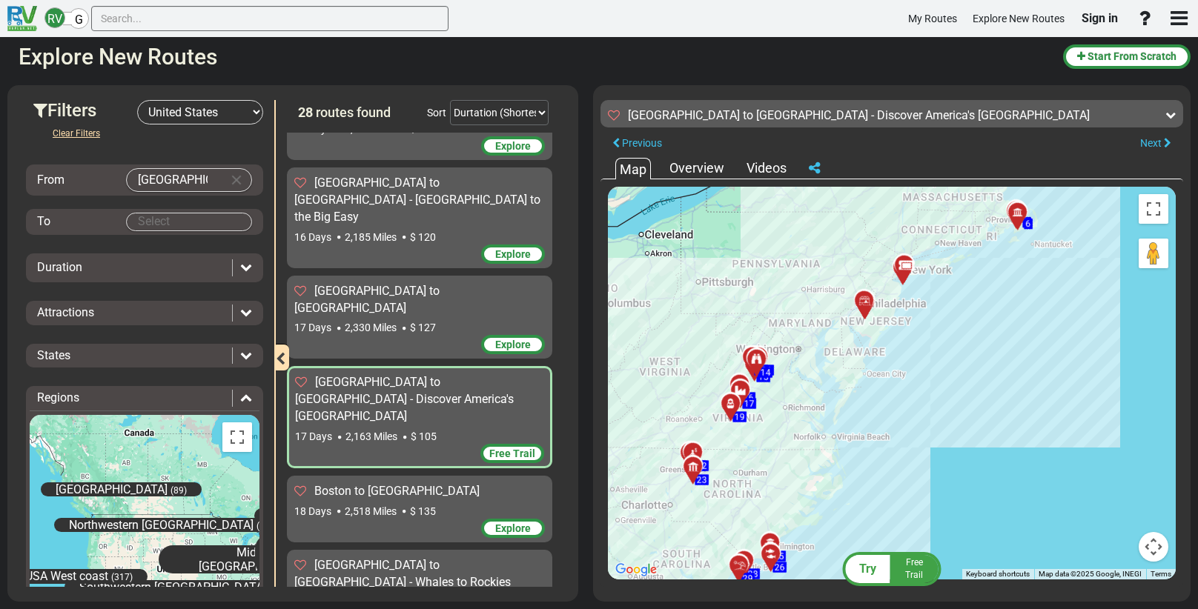
drag, startPoint x: 675, startPoint y: 279, endPoint x: 850, endPoint y: 269, distance: 175.3
click at [850, 269] on div "To activate drag with keyboard, press Alt + Enter. Once in keyboard drag state,…" at bounding box center [892, 383] width 568 height 393
